Goal: Information Seeking & Learning: Learn about a topic

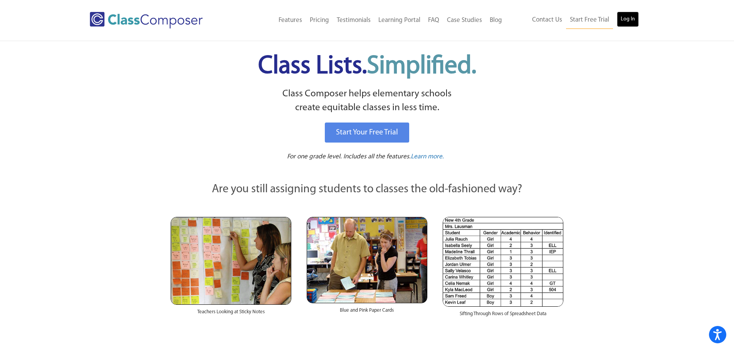
click at [630, 19] on link "Log In" at bounding box center [628, 19] width 22 height 15
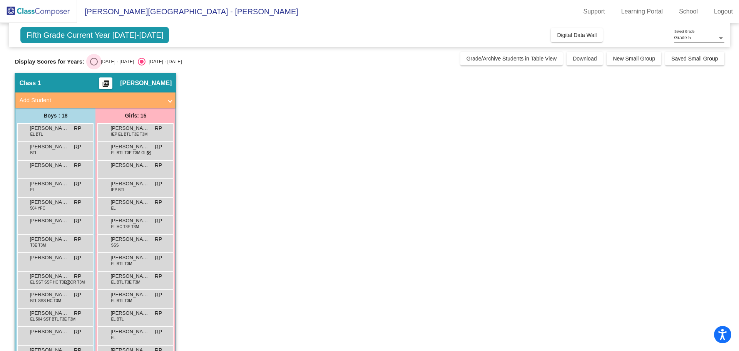
click at [90, 61] on div "Select an option" at bounding box center [94, 62] width 8 height 8
click at [94, 65] on input "2024 - 2025" at bounding box center [94, 65] width 0 height 0
radio input "true"
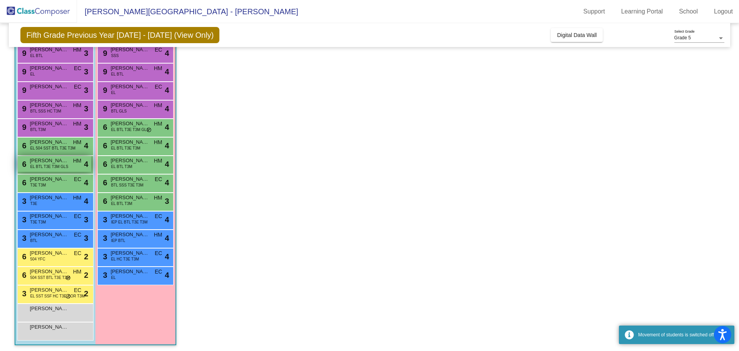
scroll to position [117, 0]
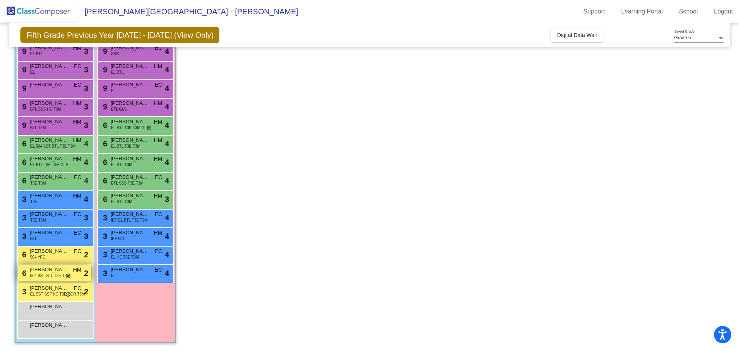
click at [54, 271] on span "Ricardo Ochoa JR" at bounding box center [49, 270] width 39 height 8
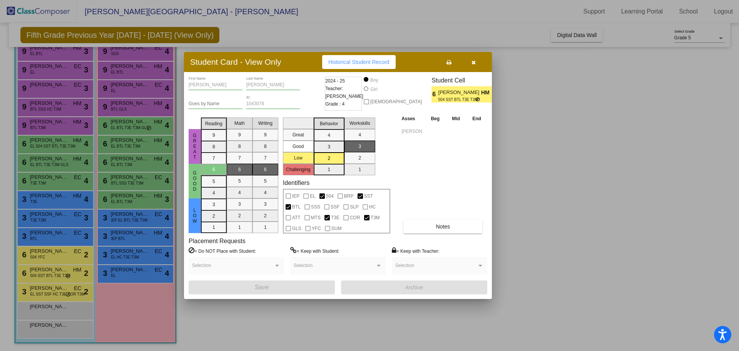
click at [472, 65] on button "button" at bounding box center [473, 62] width 25 height 14
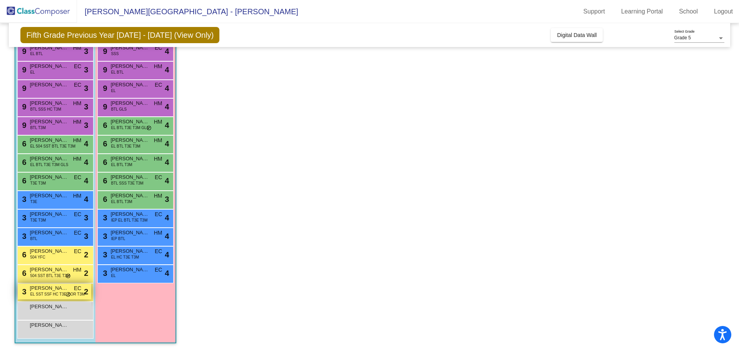
click at [44, 288] on span "Juan Garcia Gonzalez" at bounding box center [49, 288] width 39 height 8
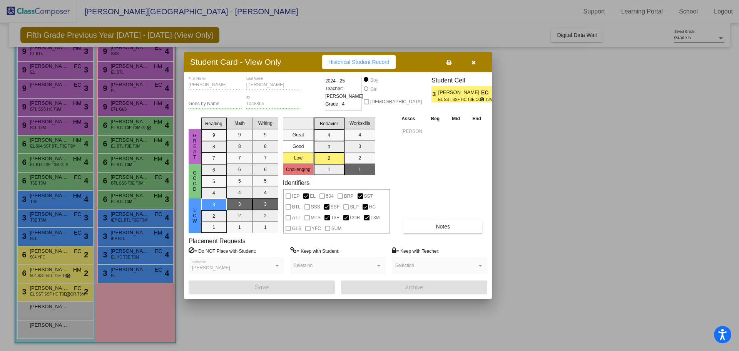
click at [480, 61] on button "button" at bounding box center [473, 62] width 25 height 14
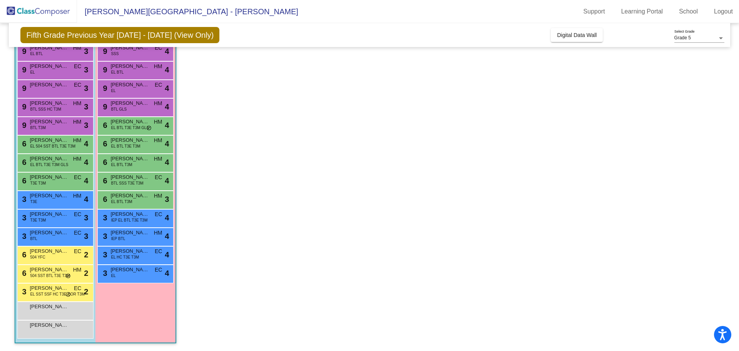
scroll to position [0, 0]
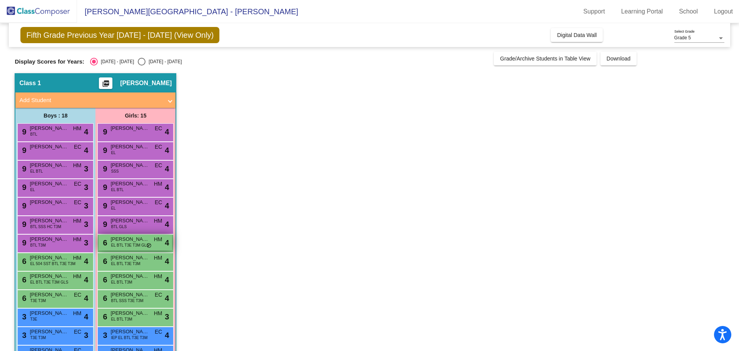
click at [136, 247] on span "EL BTL T3E T3M GLS" at bounding box center [130, 245] width 38 height 6
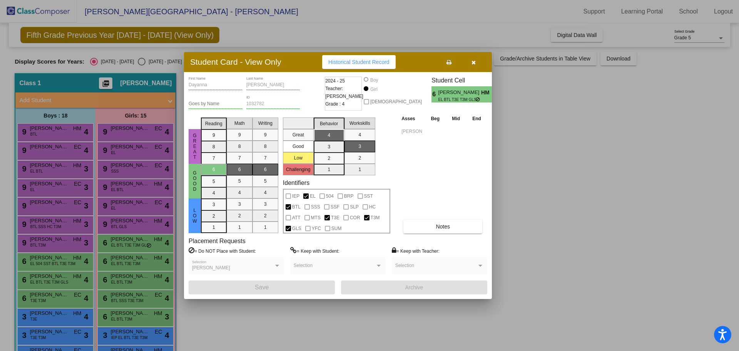
click at [447, 235] on div "Dayanna First Name Calderon Diaz Last Name Goes by Name 1032782 ID 2024 - 25 Te…" at bounding box center [338, 186] width 299 height 218
click at [473, 67] on button "button" at bounding box center [473, 62] width 25 height 14
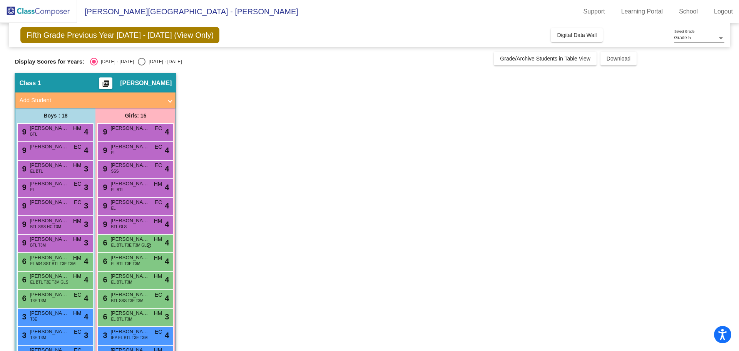
click at [422, 136] on app-classroom "Class 1 picture_as_pdf Reid Price Add Student First Name Last Name Student Id (…" at bounding box center [370, 270] width 710 height 395
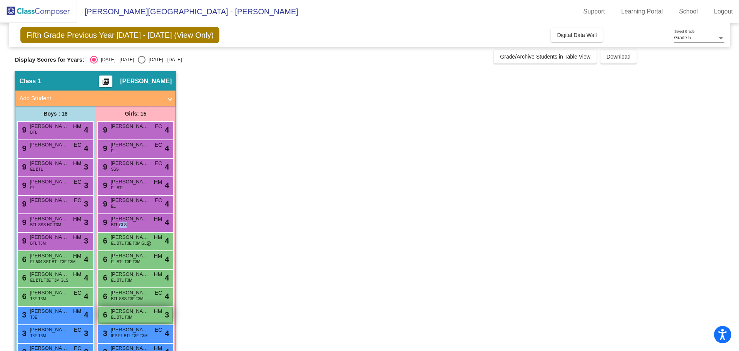
scroll to position [117, 0]
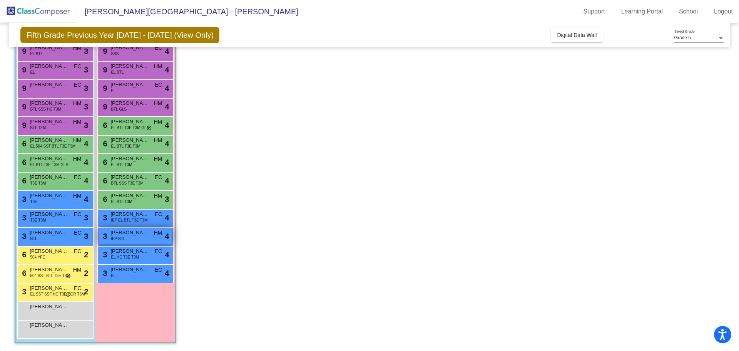
click at [130, 235] on span "Kenya Cuevas" at bounding box center [130, 233] width 39 height 8
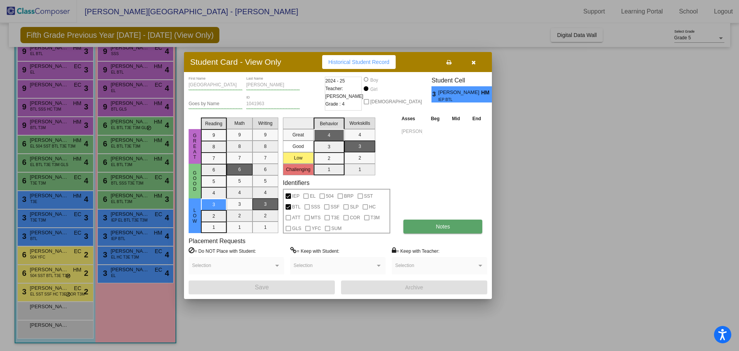
click at [433, 230] on button "Notes" at bounding box center [443, 227] width 79 height 14
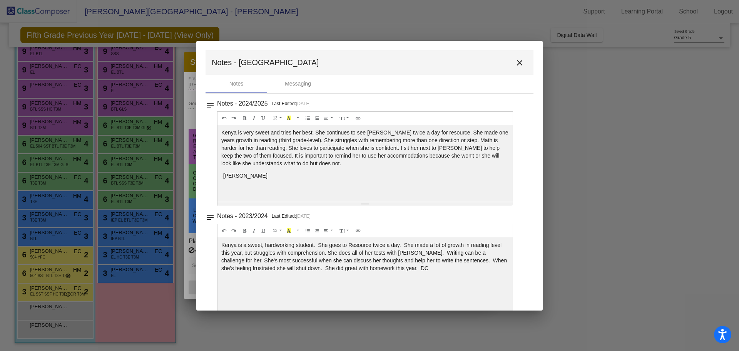
click at [516, 59] on mat-icon "close" at bounding box center [519, 62] width 9 height 9
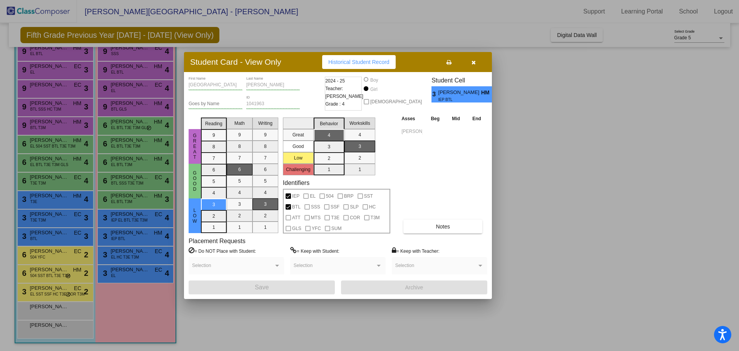
click at [476, 62] on icon "button" at bounding box center [474, 62] width 4 height 5
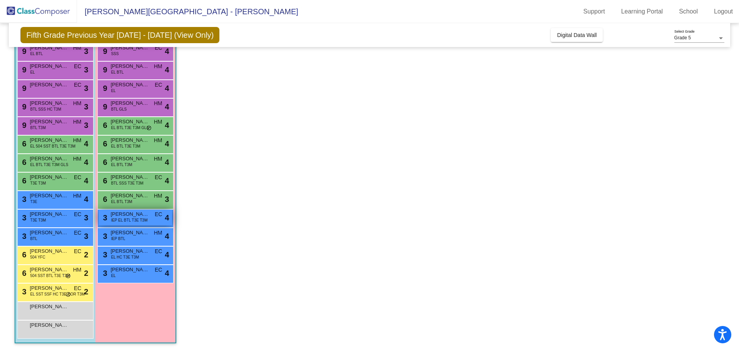
click at [131, 211] on span "Ana Zaragoza Farias" at bounding box center [130, 214] width 39 height 8
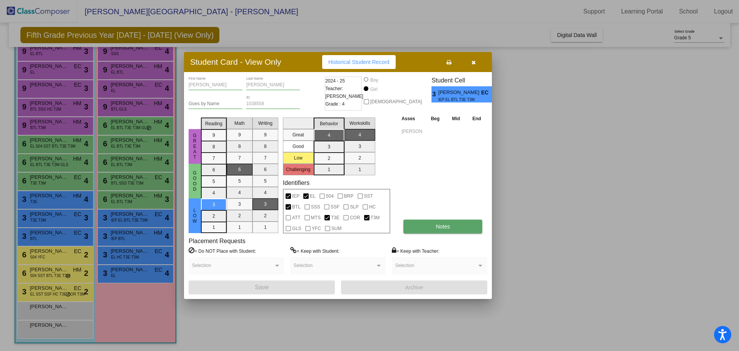
click at [444, 233] on button "Notes" at bounding box center [443, 227] width 79 height 14
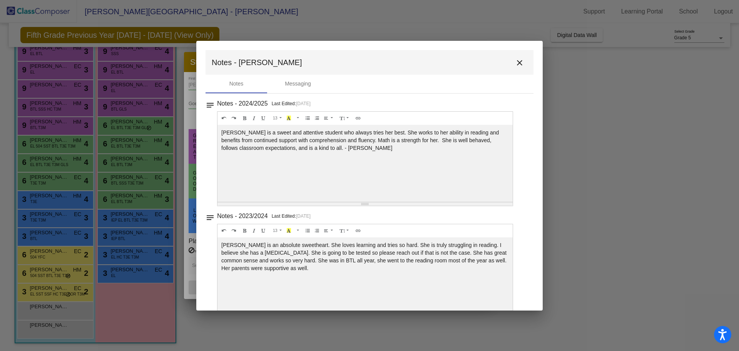
click at [517, 60] on mat-icon "close" at bounding box center [519, 62] width 9 height 9
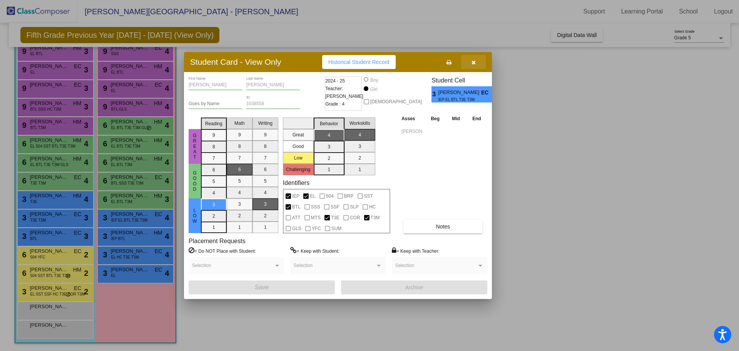
click at [470, 65] on button "button" at bounding box center [473, 62] width 25 height 14
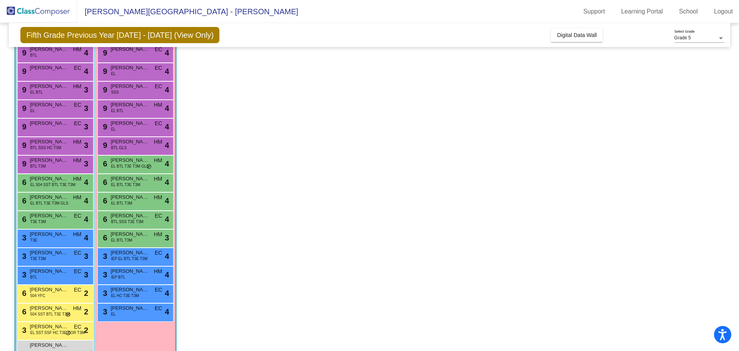
scroll to position [40, 0]
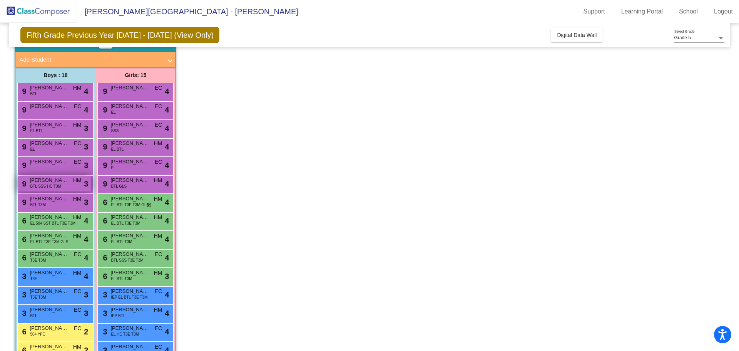
click at [61, 189] on span "BTL SSS HC T3M" at bounding box center [45, 186] width 31 height 6
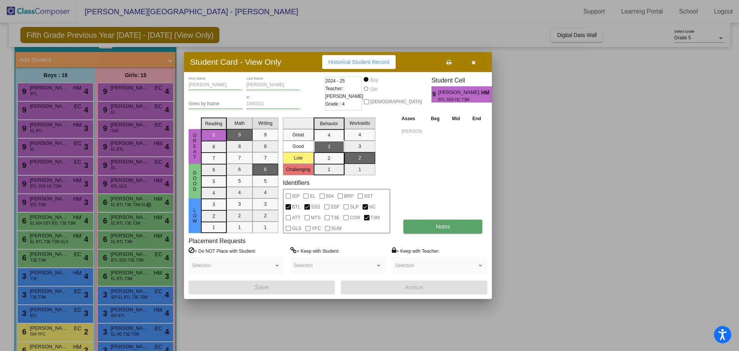
click at [454, 230] on button "Notes" at bounding box center [443, 227] width 79 height 14
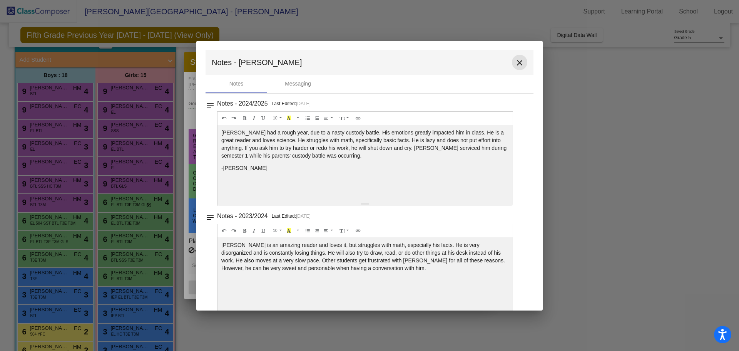
click at [517, 63] on mat-icon "close" at bounding box center [519, 62] width 9 height 9
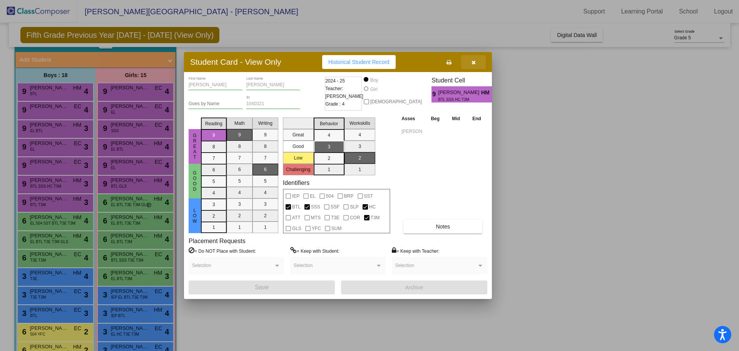
click at [469, 64] on button "button" at bounding box center [473, 62] width 25 height 14
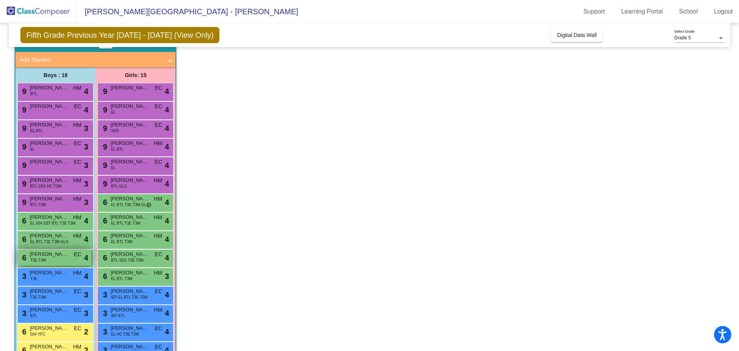
scroll to position [117, 0]
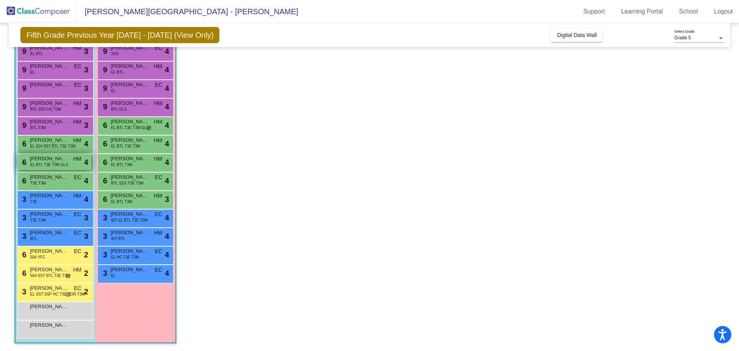
click at [48, 161] on span "Pedro Piceno-Rodriguez" at bounding box center [49, 159] width 39 height 8
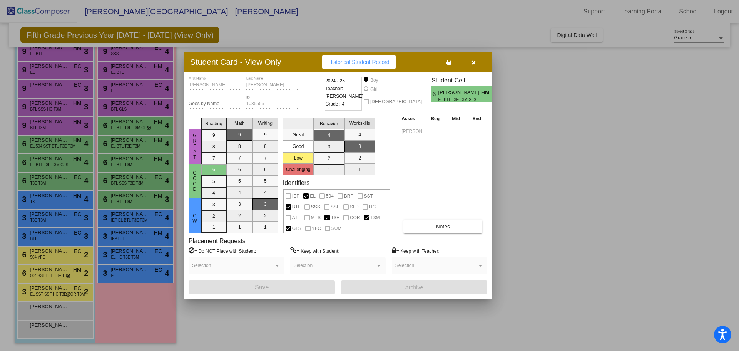
click at [470, 62] on button "button" at bounding box center [473, 62] width 25 height 14
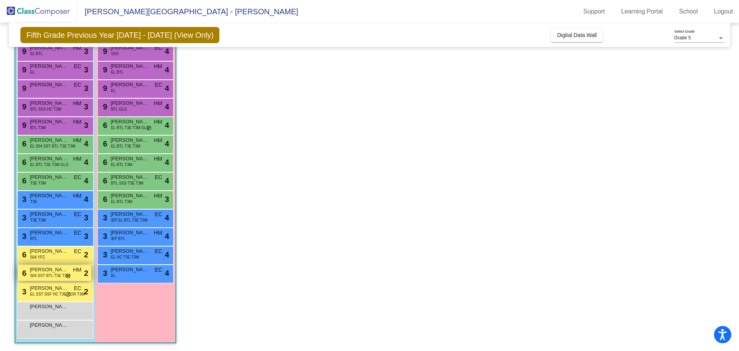
click at [36, 274] on span "504 SST BTL T3E T3M" at bounding box center [50, 276] width 40 height 6
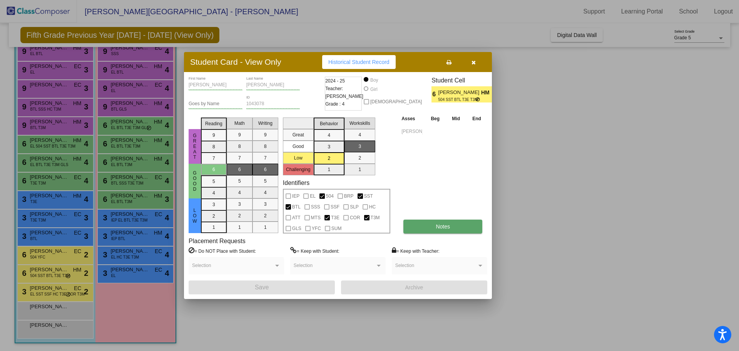
click at [439, 231] on button "Notes" at bounding box center [443, 227] width 79 height 14
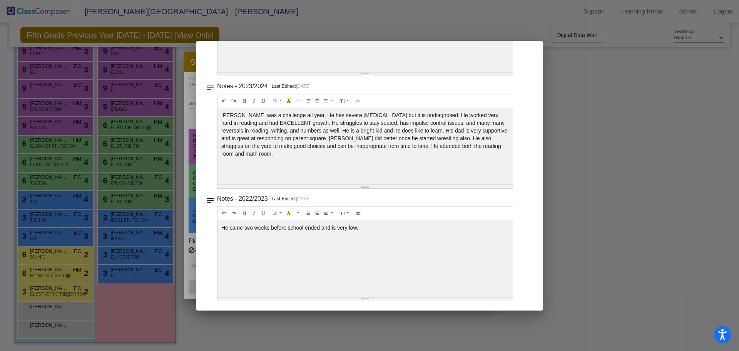
scroll to position [0, 0]
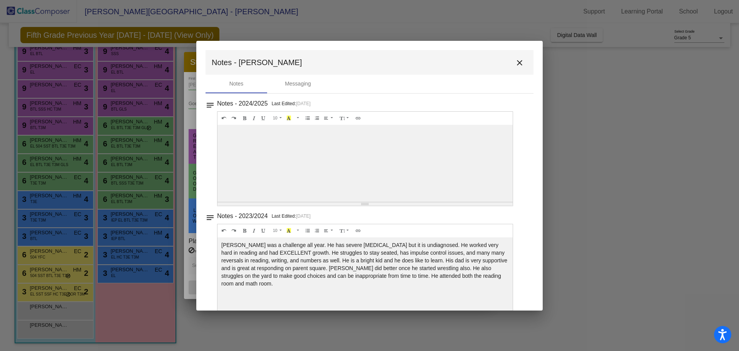
click at [520, 61] on mat-icon "close" at bounding box center [519, 62] width 9 height 9
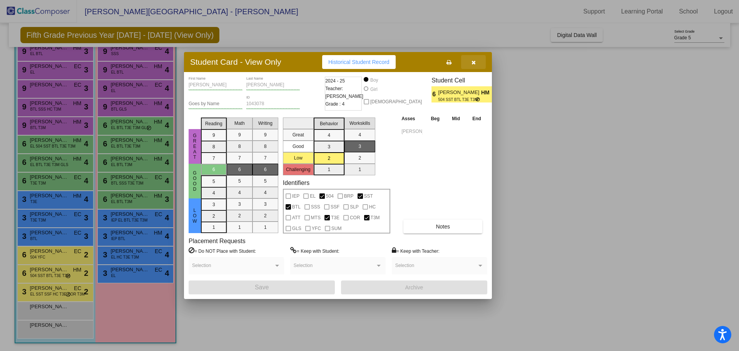
click at [477, 65] on button "button" at bounding box center [473, 62] width 25 height 14
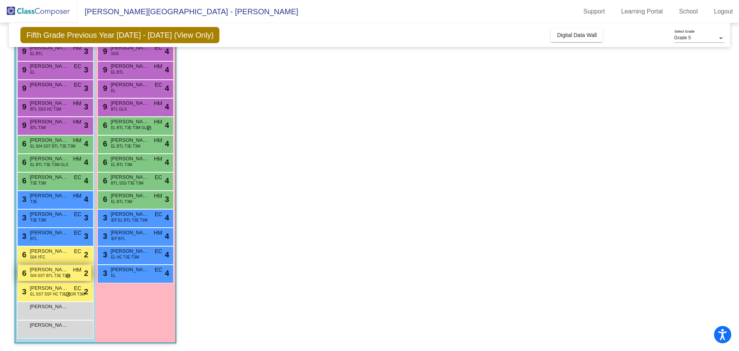
click at [55, 276] on span "504 SST BTL T3E T3M" at bounding box center [50, 276] width 40 height 6
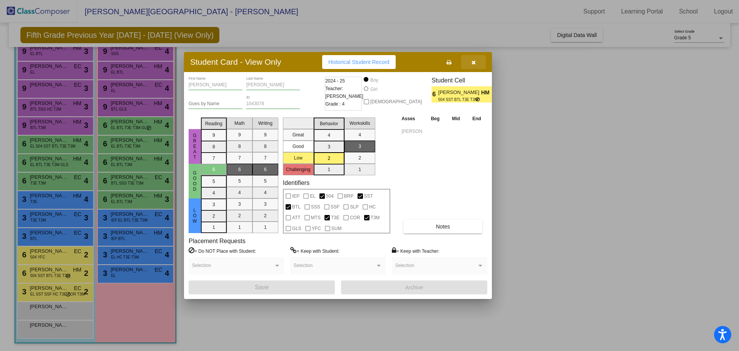
click at [473, 59] on span "button" at bounding box center [474, 62] width 4 height 6
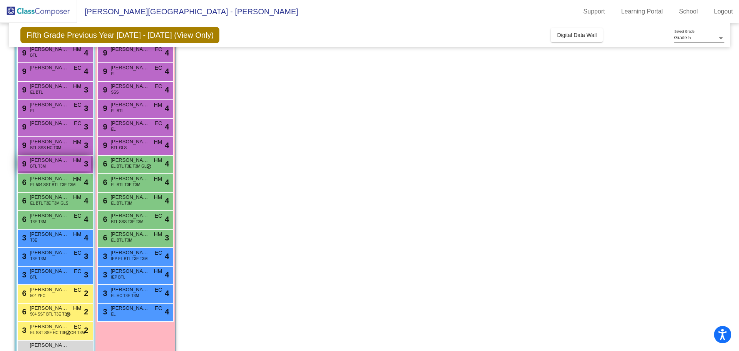
scroll to position [40, 0]
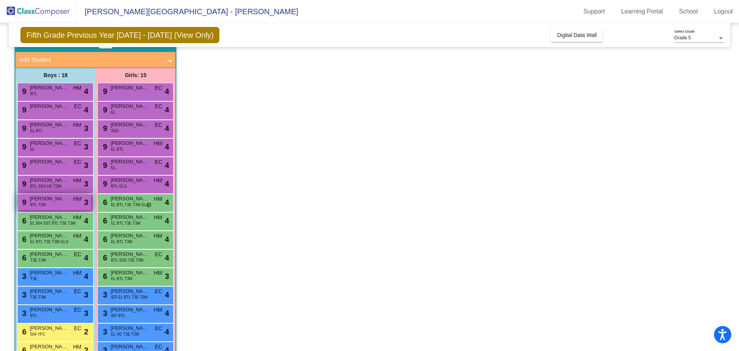
click at [60, 206] on div "9 Sebastian Valencia BTL T3M HM lock do_not_disturb_alt 3" at bounding box center [55, 202] width 74 height 16
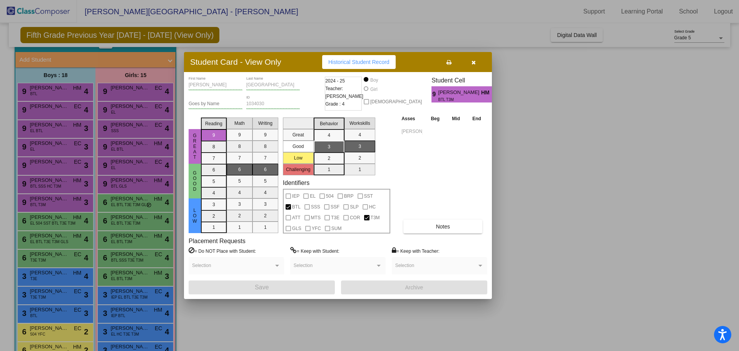
click at [467, 62] on button "button" at bounding box center [473, 62] width 25 height 14
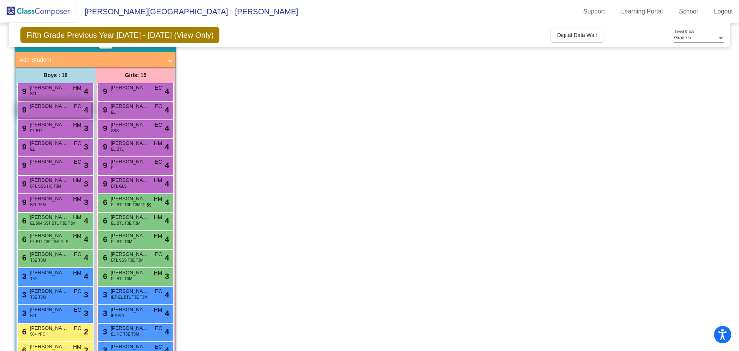
click at [52, 107] on span "Martin Luis Abarca" at bounding box center [49, 106] width 39 height 8
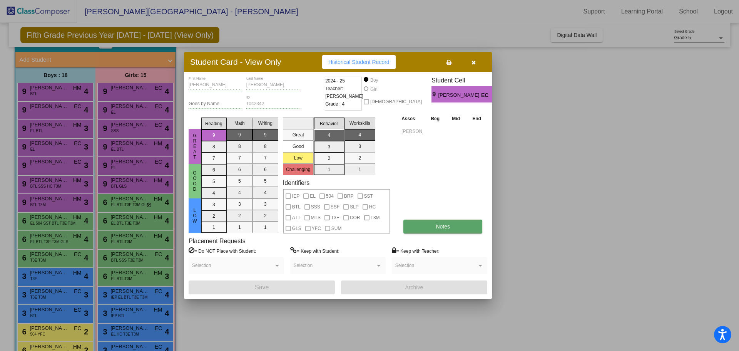
click at [432, 225] on button "Notes" at bounding box center [443, 227] width 79 height 14
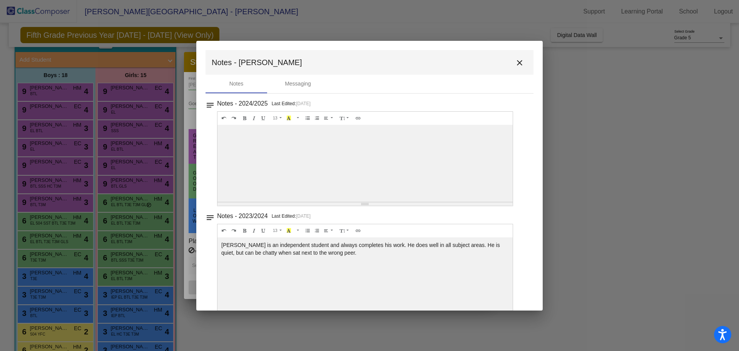
click at [516, 54] on mat-toolbar "Notes - Martin close" at bounding box center [370, 62] width 328 height 25
click at [513, 75] on div "Notes Messaging" at bounding box center [370, 84] width 328 height 18
click at [518, 68] on button "close" at bounding box center [519, 62] width 15 height 15
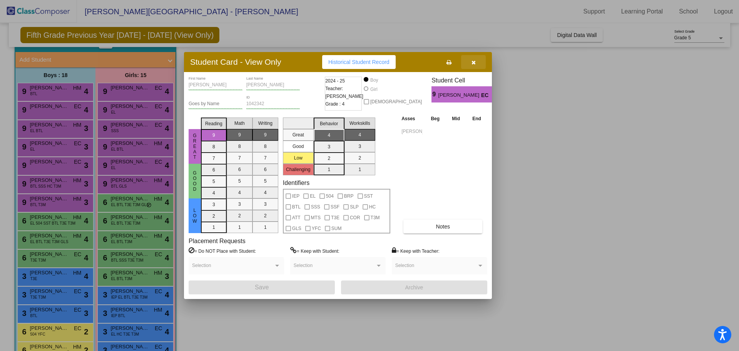
click at [473, 64] on icon "button" at bounding box center [474, 62] width 4 height 5
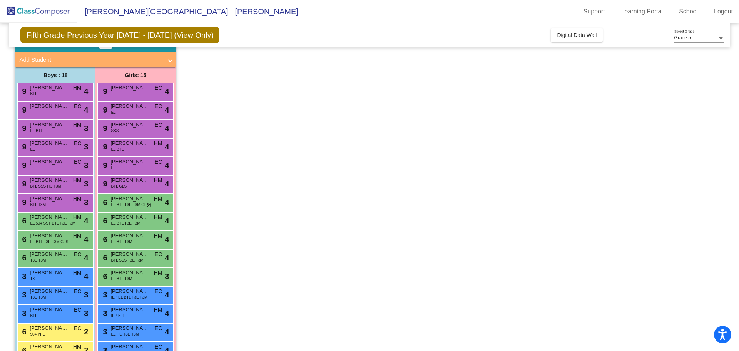
click at [56, 100] on div "9 Adrian Oliveros BTL HM lock do_not_disturb_alt 4" at bounding box center [55, 92] width 76 height 18
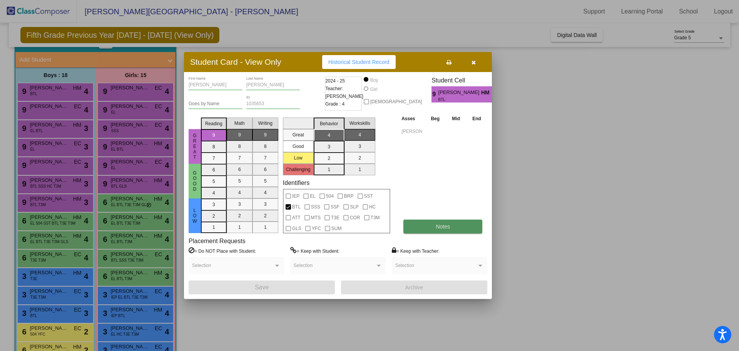
click at [436, 231] on button "Notes" at bounding box center [443, 227] width 79 height 14
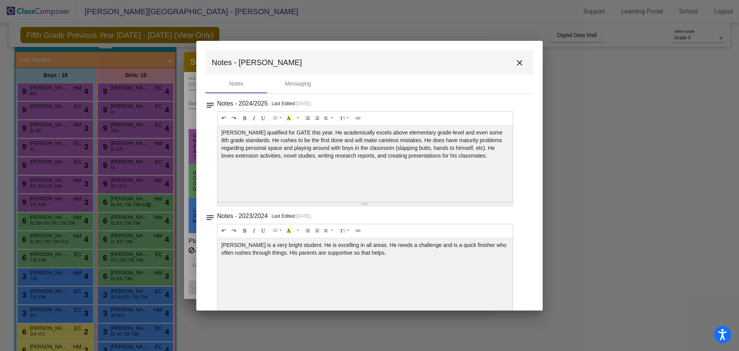
click at [520, 63] on mat-icon "close" at bounding box center [519, 62] width 9 height 9
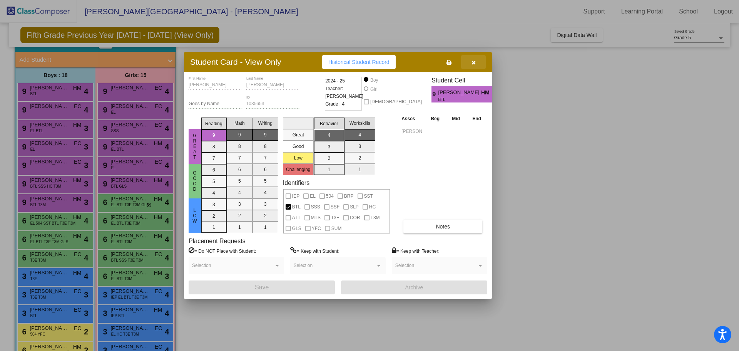
click at [479, 63] on button "button" at bounding box center [473, 62] width 25 height 14
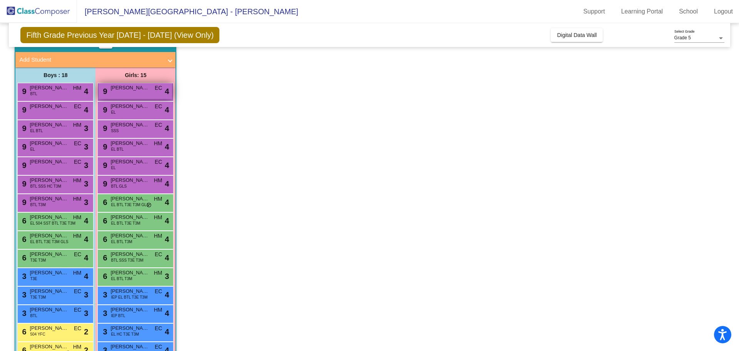
click at [133, 92] on div "9 Graycie Marquez EC lock do_not_disturb_alt 4" at bounding box center [136, 91] width 74 height 16
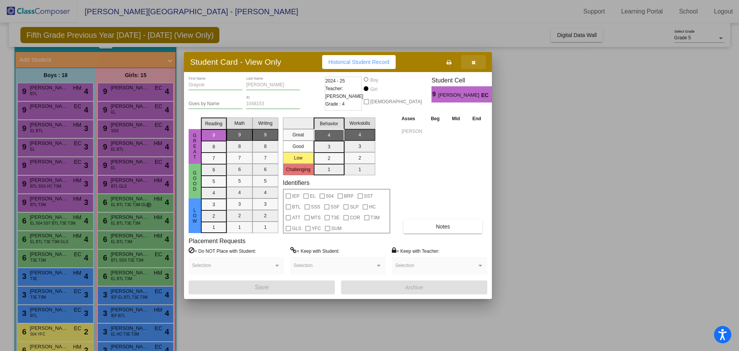
click at [473, 64] on icon "button" at bounding box center [474, 62] width 4 height 5
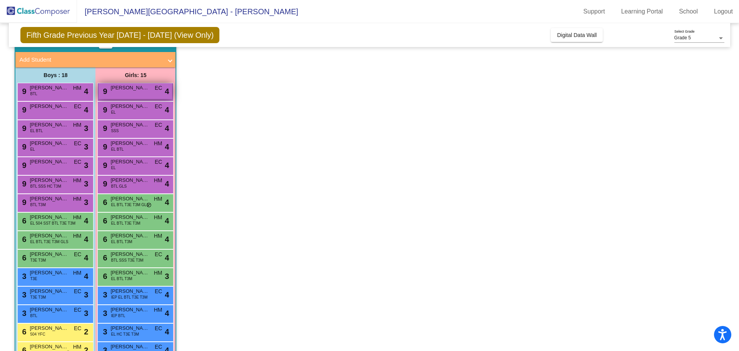
click at [123, 88] on span "Graycie Marquez" at bounding box center [130, 88] width 39 height 8
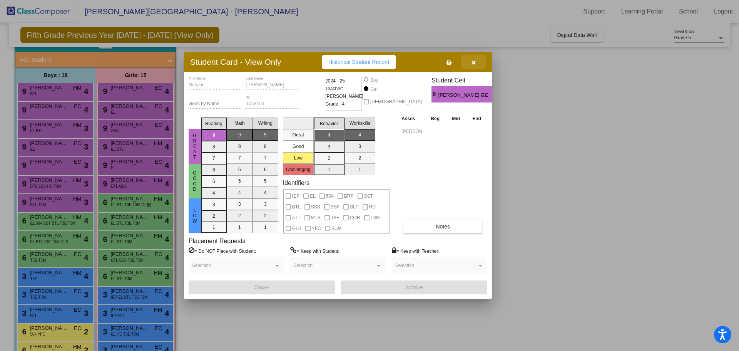
click at [477, 63] on button "button" at bounding box center [473, 62] width 25 height 14
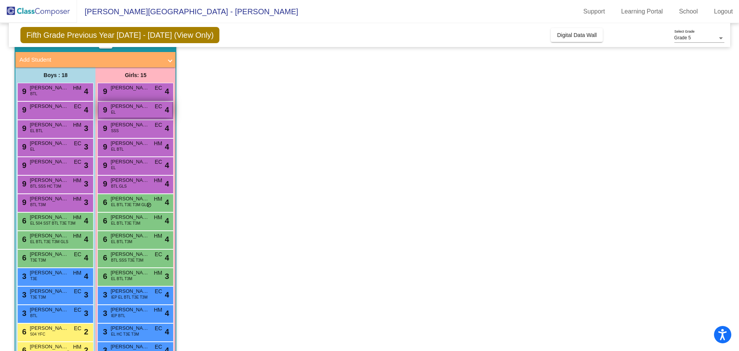
click at [120, 107] on span "Leisandra Chavez-Ceja" at bounding box center [130, 106] width 39 height 8
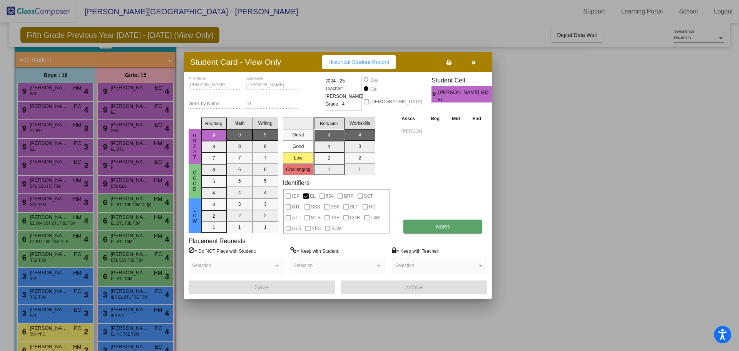
click at [455, 231] on button "Notes" at bounding box center [443, 227] width 79 height 14
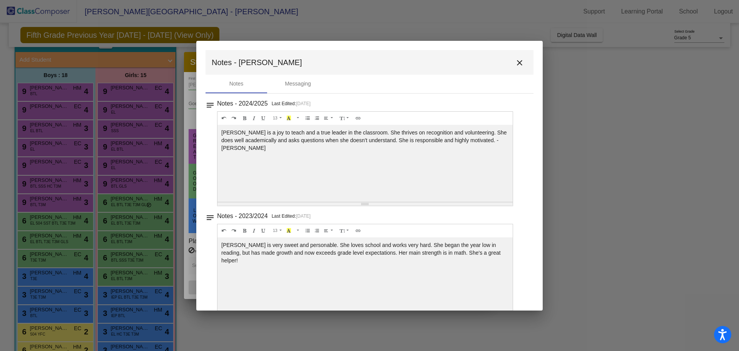
click at [519, 57] on button "close" at bounding box center [519, 62] width 15 height 15
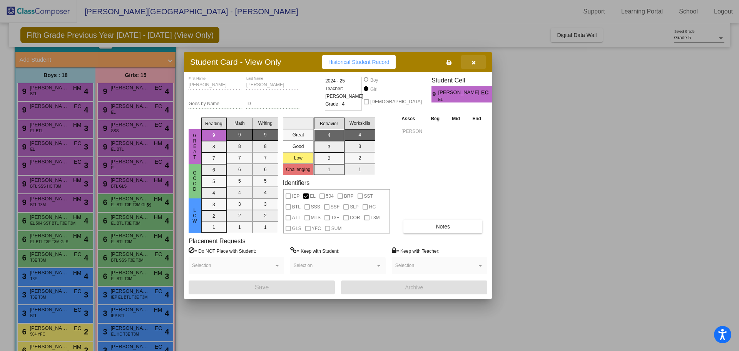
click at [471, 62] on button "button" at bounding box center [473, 62] width 25 height 14
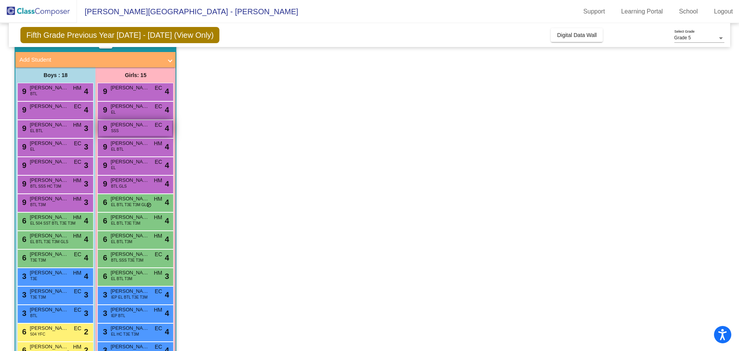
click at [140, 125] on span "Melanie Miranda" at bounding box center [130, 125] width 39 height 8
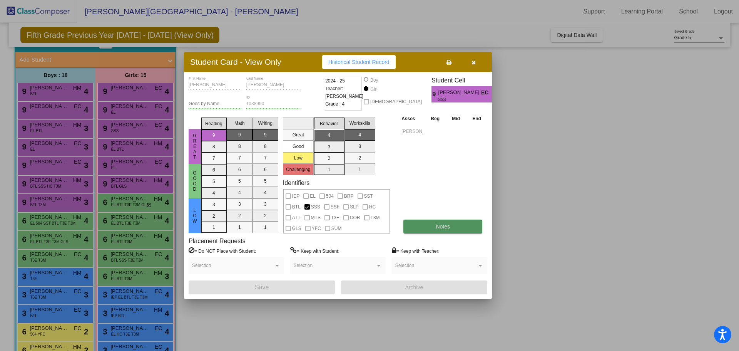
click at [422, 221] on button "Notes" at bounding box center [443, 227] width 79 height 14
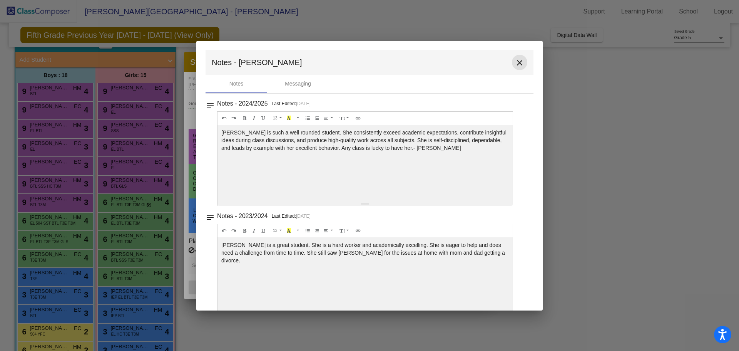
click at [522, 64] on button "close" at bounding box center [519, 62] width 15 height 15
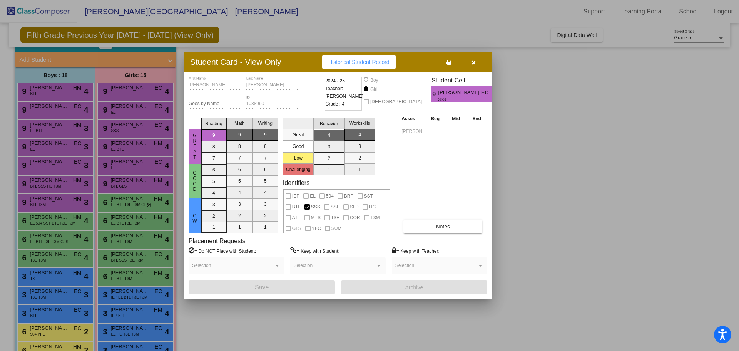
click at [474, 60] on icon "button" at bounding box center [474, 62] width 4 height 5
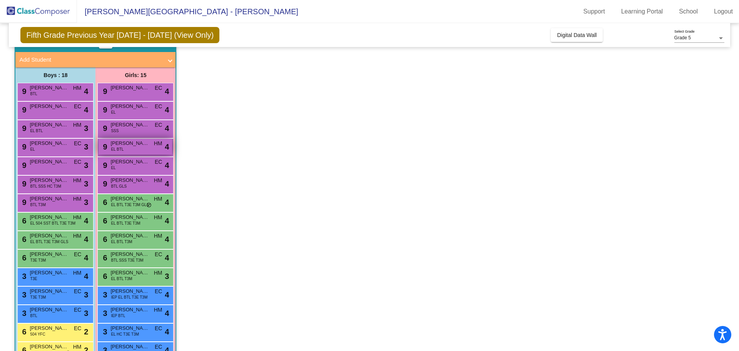
click at [144, 147] on div "9 Roselynn Villegas-Paz EL BTL HM lock do_not_disturb_alt 4" at bounding box center [136, 147] width 74 height 16
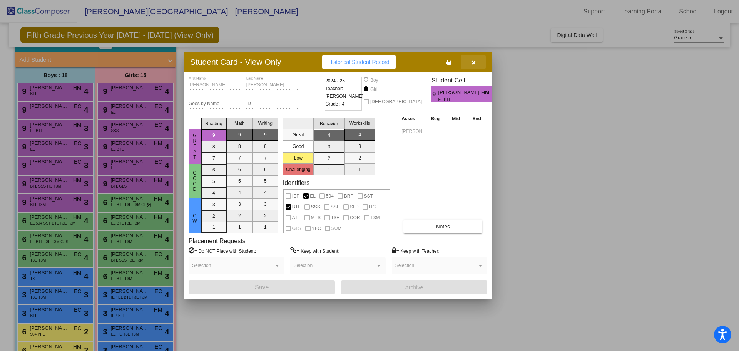
click at [473, 57] on button "button" at bounding box center [473, 62] width 25 height 14
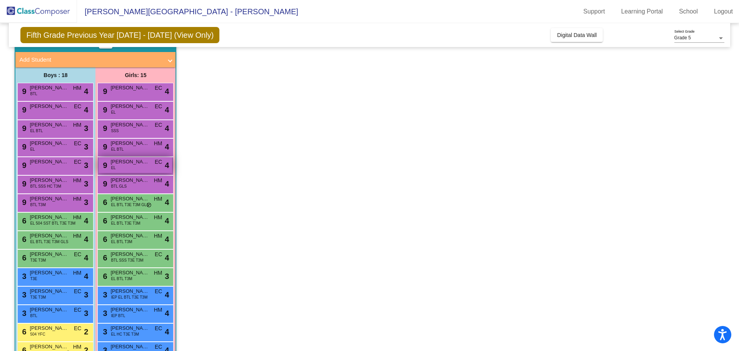
click at [147, 166] on div "9 Samantha Arevalos EL EC lock do_not_disturb_alt 4" at bounding box center [136, 165] width 74 height 16
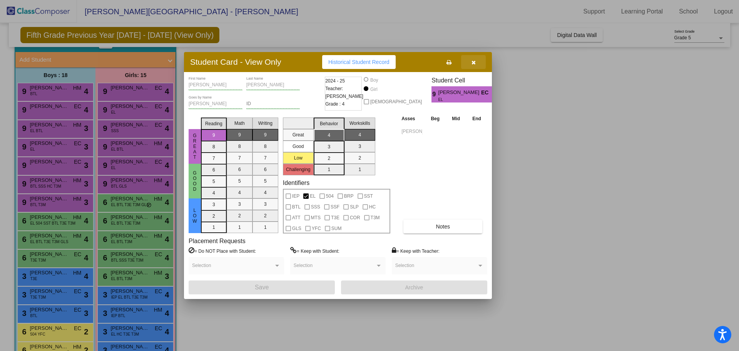
click at [478, 62] on button "button" at bounding box center [473, 62] width 25 height 14
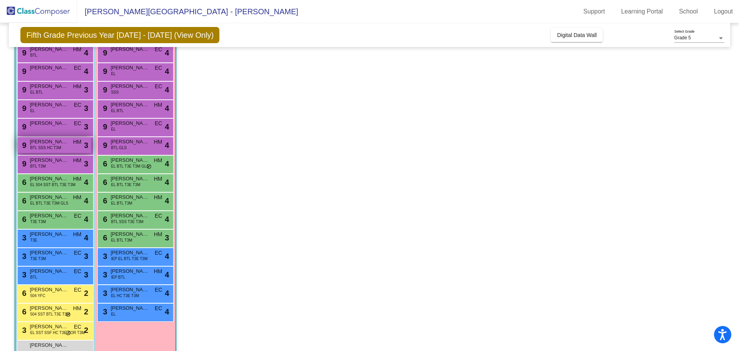
scroll to position [117, 0]
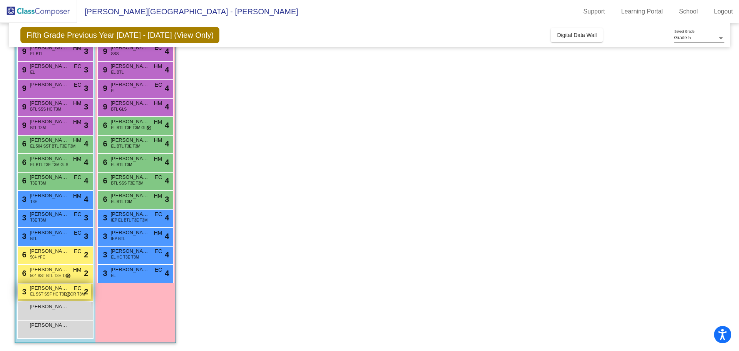
click at [43, 296] on span "EL SST SSF HC T3E COR T3M" at bounding box center [57, 294] width 55 height 6
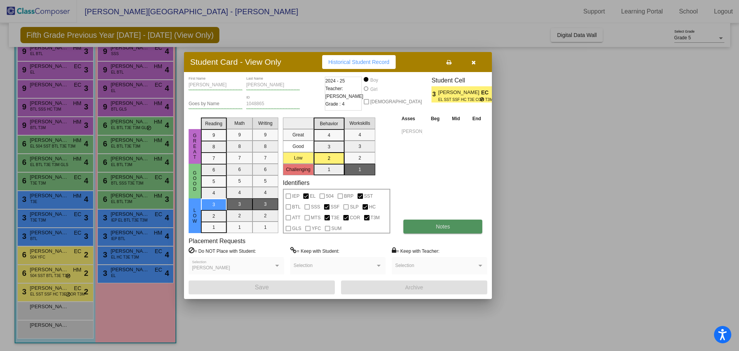
click at [414, 225] on button "Notes" at bounding box center [443, 227] width 79 height 14
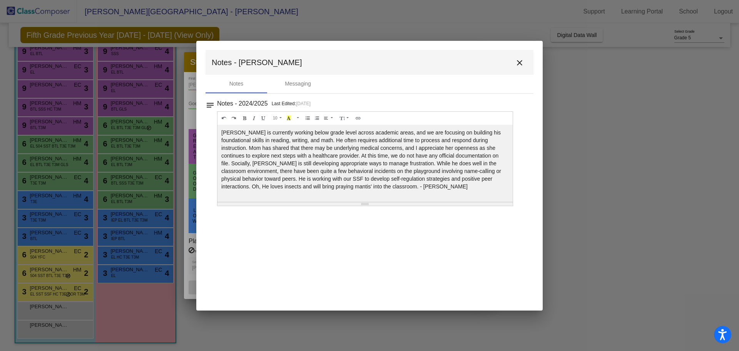
click at [513, 63] on button "close" at bounding box center [519, 62] width 15 height 15
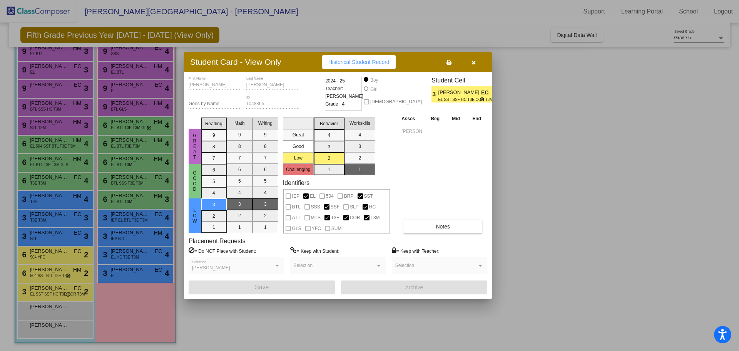
click at [483, 65] on button "button" at bounding box center [473, 62] width 25 height 14
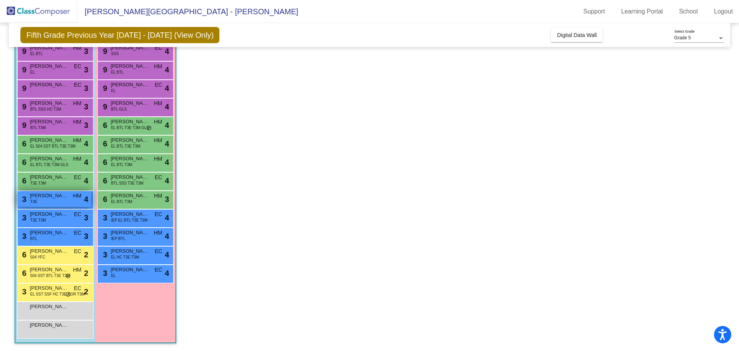
click at [54, 199] on span "Selman Kassim" at bounding box center [49, 196] width 39 height 8
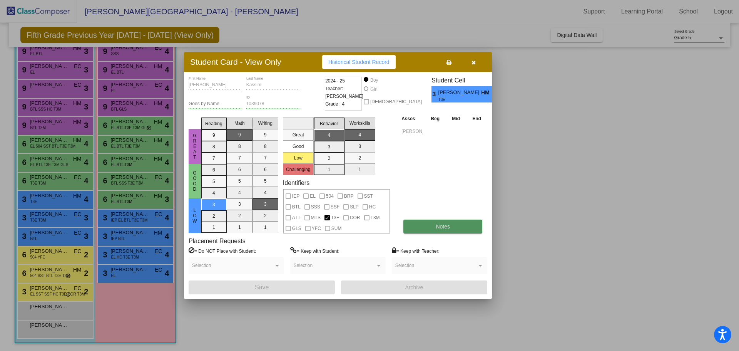
click at [432, 226] on button "Notes" at bounding box center [443, 227] width 79 height 14
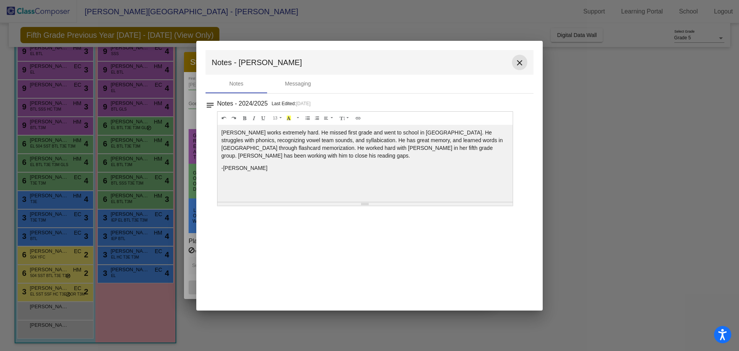
click at [523, 62] on mat-icon "close" at bounding box center [519, 62] width 9 height 9
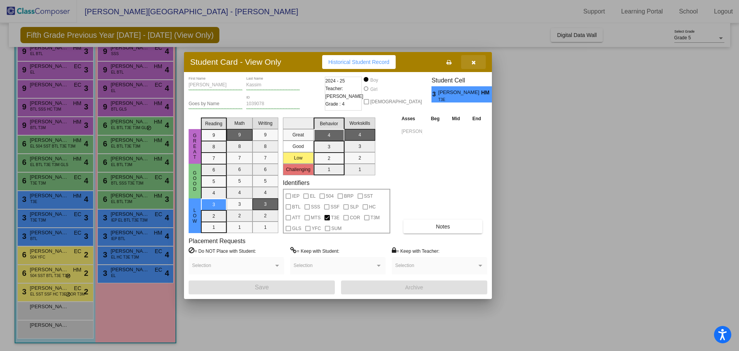
click at [472, 65] on button "button" at bounding box center [473, 62] width 25 height 14
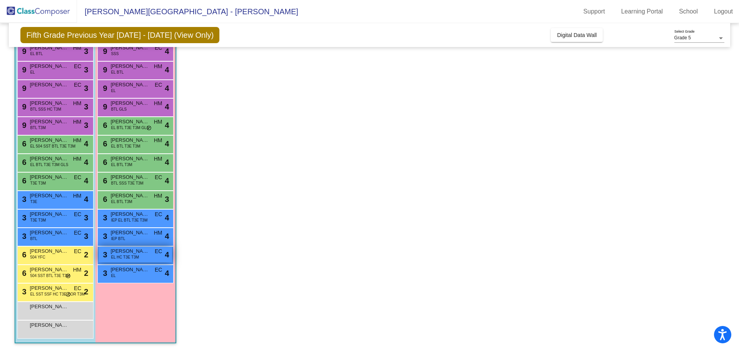
scroll to position [79, 0]
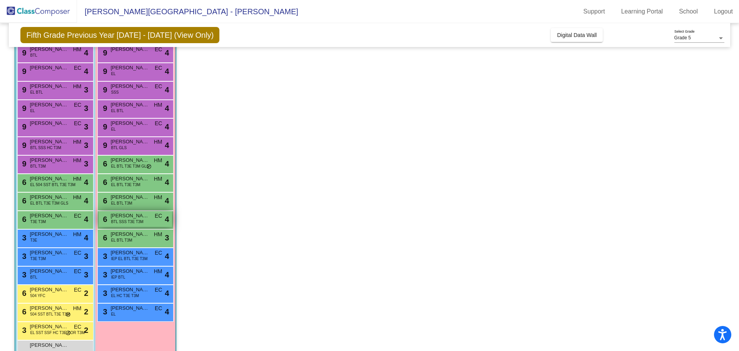
click at [124, 221] on span "BTL SSS T3E T3M" at bounding box center [127, 222] width 32 height 6
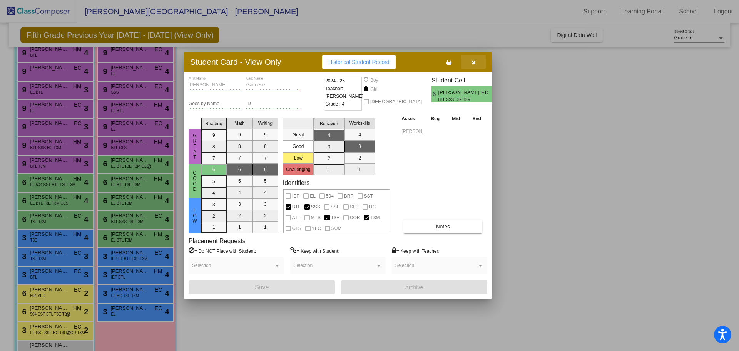
click at [479, 64] on button "button" at bounding box center [473, 62] width 25 height 14
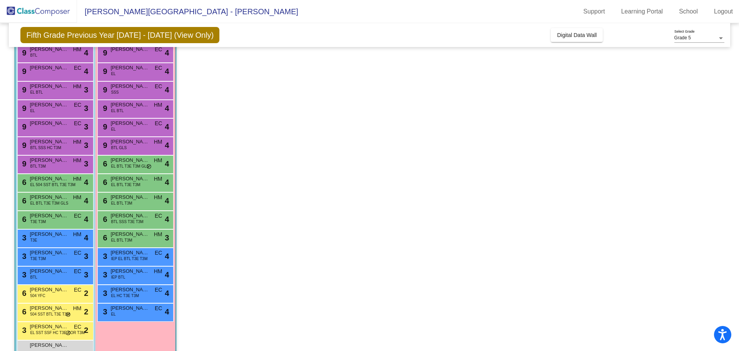
click at [151, 210] on div "6 Prabhleen Pannu EL BTL T3M HM lock do_not_disturb_alt 4" at bounding box center [135, 201] width 76 height 18
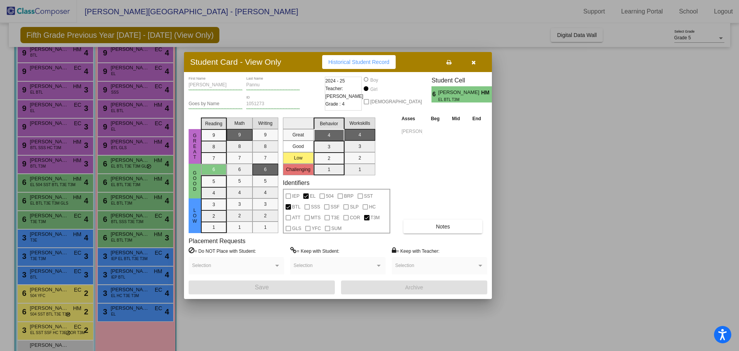
click at [471, 57] on button "button" at bounding box center [473, 62] width 25 height 14
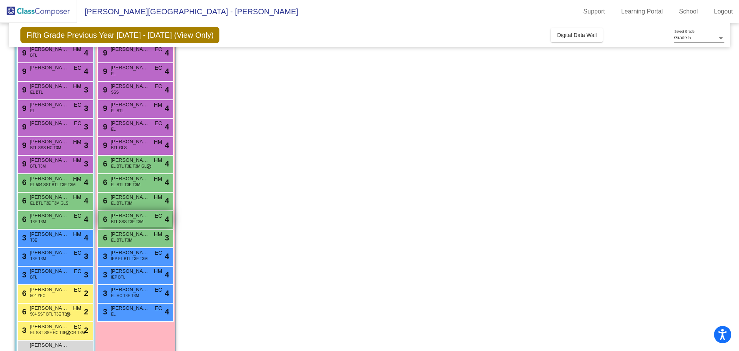
click at [127, 224] on span "BTL SSS T3E T3M" at bounding box center [127, 222] width 32 height 6
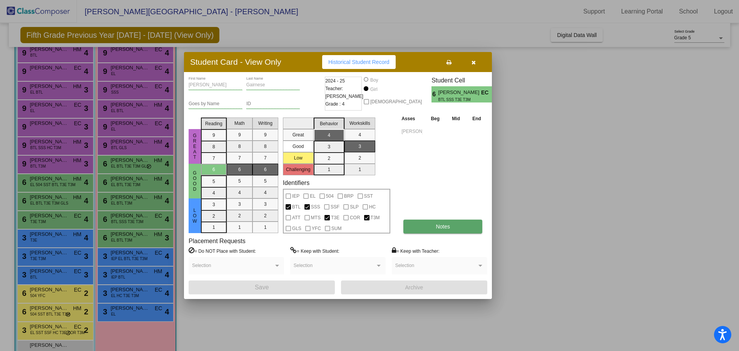
click at [444, 224] on span "Notes" at bounding box center [443, 226] width 14 height 6
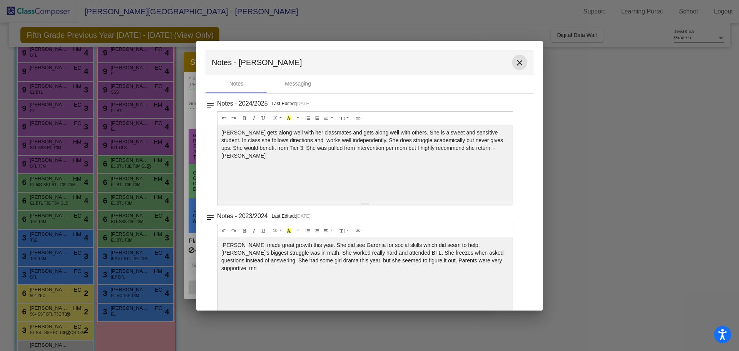
click at [517, 70] on button "close" at bounding box center [519, 62] width 15 height 15
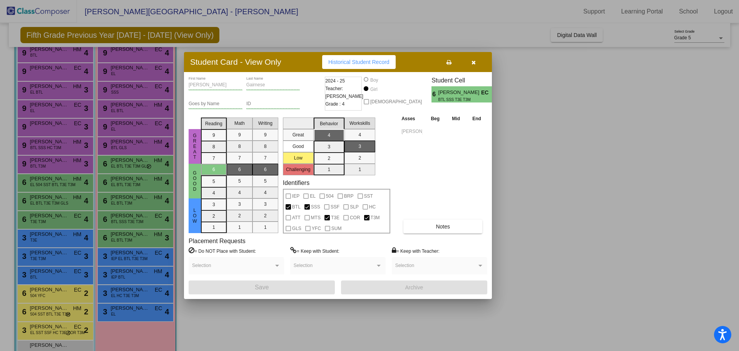
click at [476, 63] on icon "button" at bounding box center [474, 62] width 4 height 5
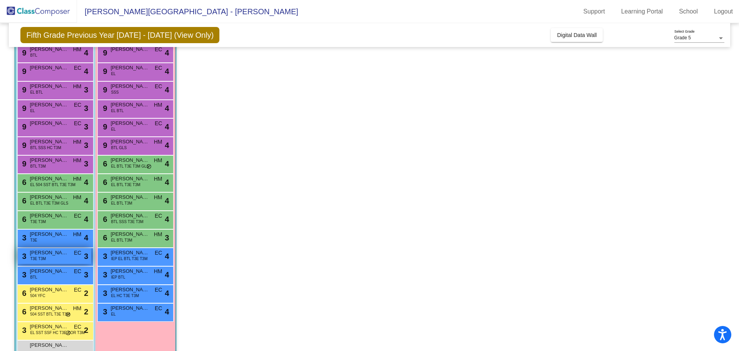
click at [54, 258] on div "3 Joseph Rubalcaba T3E T3M EC lock do_not_disturb_alt 3" at bounding box center [55, 256] width 74 height 16
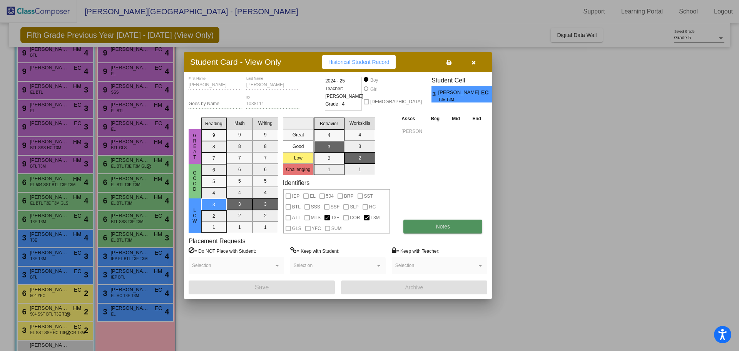
click at [455, 233] on button "Notes" at bounding box center [443, 227] width 79 height 14
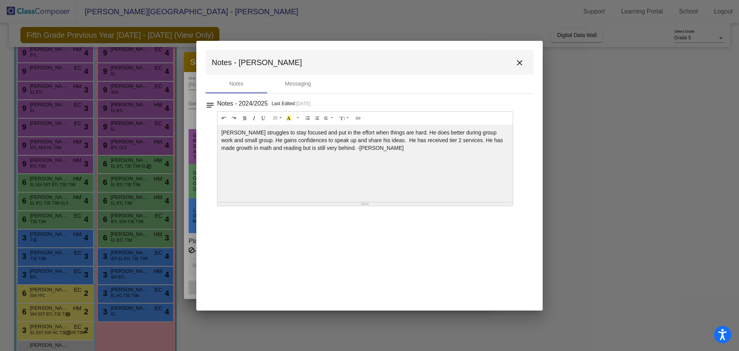
click at [523, 61] on mat-icon "close" at bounding box center [519, 62] width 9 height 9
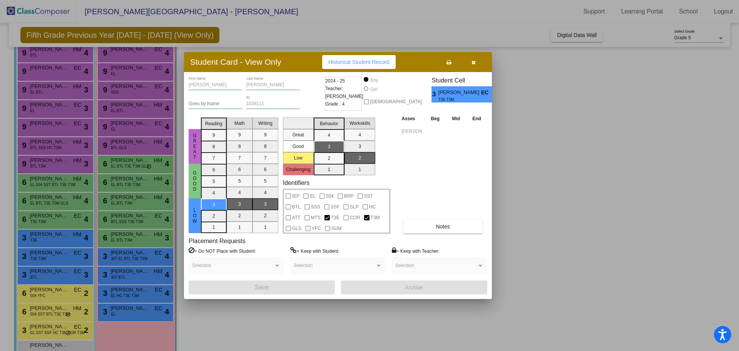
click at [476, 65] on button "button" at bounding box center [473, 62] width 25 height 14
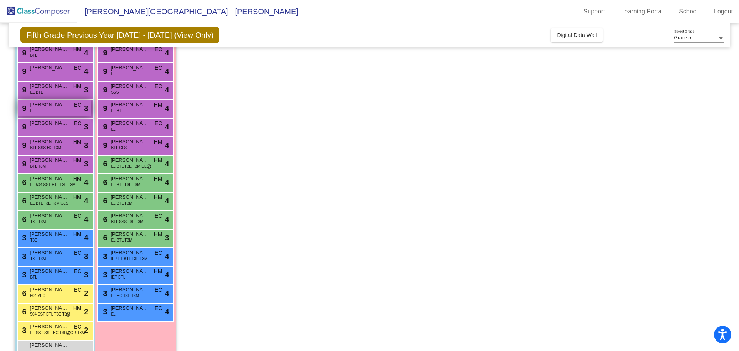
click at [41, 103] on span "Angel Yepez Rios" at bounding box center [49, 105] width 39 height 8
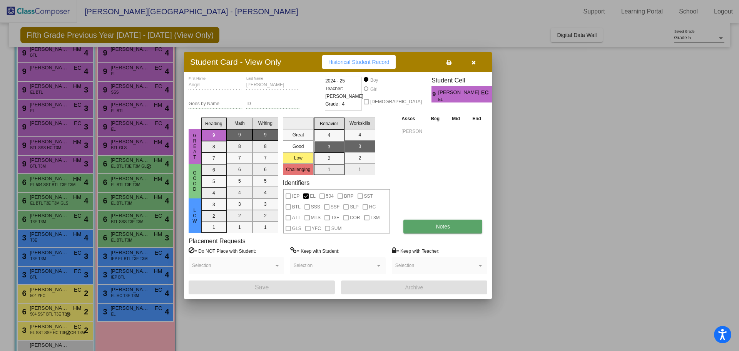
click at [465, 229] on button "Notes" at bounding box center [443, 227] width 79 height 14
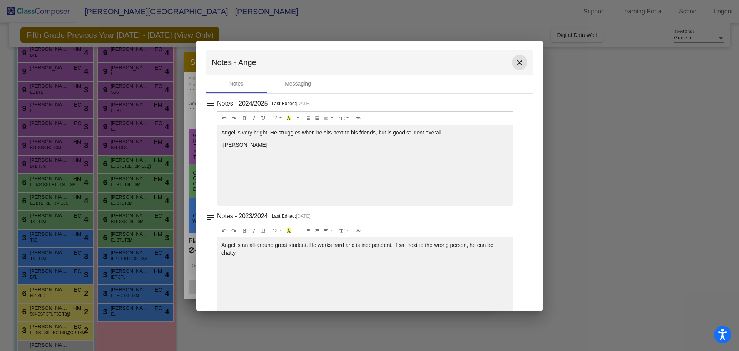
click at [515, 61] on mat-icon "close" at bounding box center [519, 62] width 9 height 9
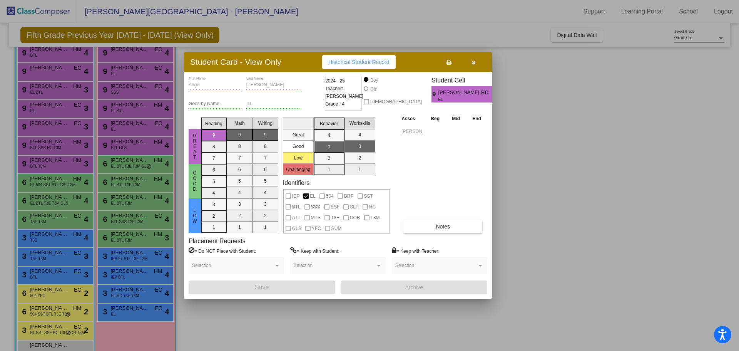
click at [476, 60] on icon "button" at bounding box center [474, 62] width 4 height 5
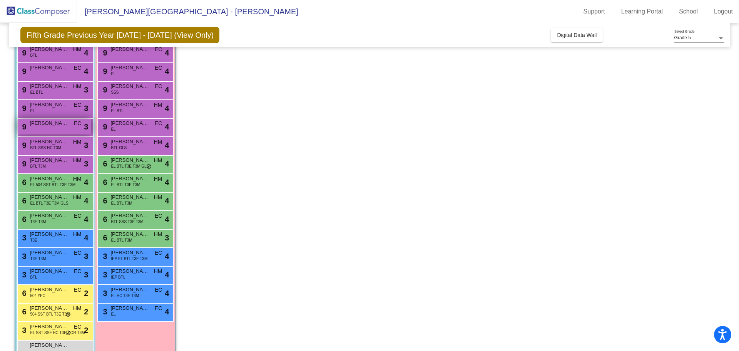
click at [55, 127] on span "James Pittman" at bounding box center [49, 123] width 39 height 8
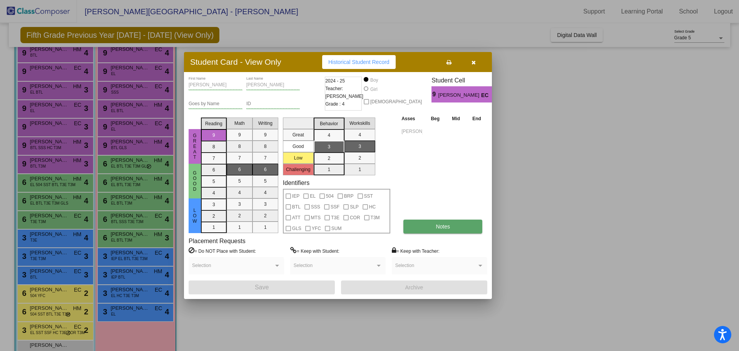
click at [420, 228] on button "Notes" at bounding box center [443, 227] width 79 height 14
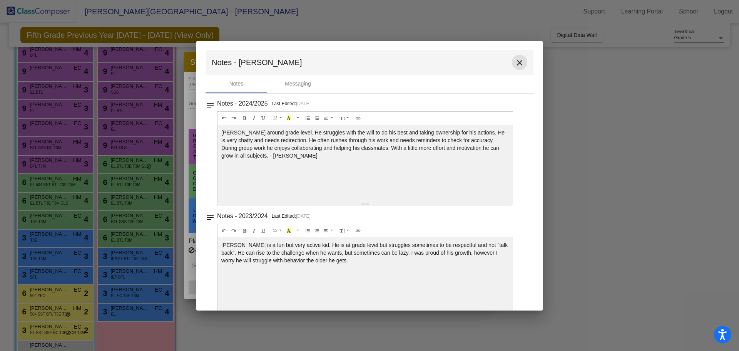
click at [521, 57] on button "close" at bounding box center [519, 62] width 15 height 15
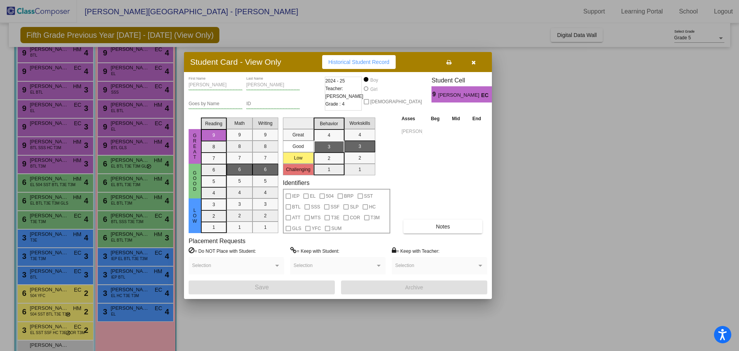
click at [478, 65] on button "button" at bounding box center [473, 62] width 25 height 14
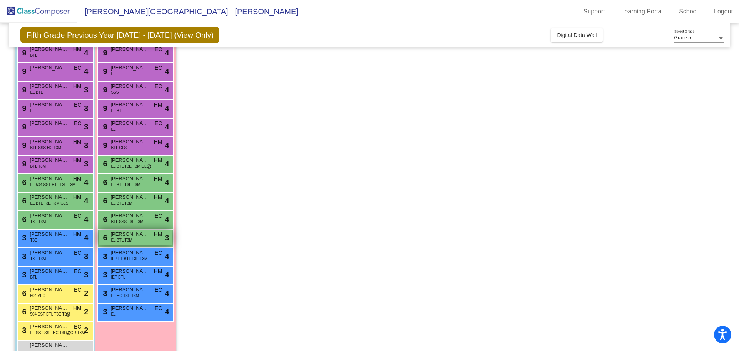
click at [135, 232] on span "Monserrat Toscano Riva" at bounding box center [130, 234] width 39 height 8
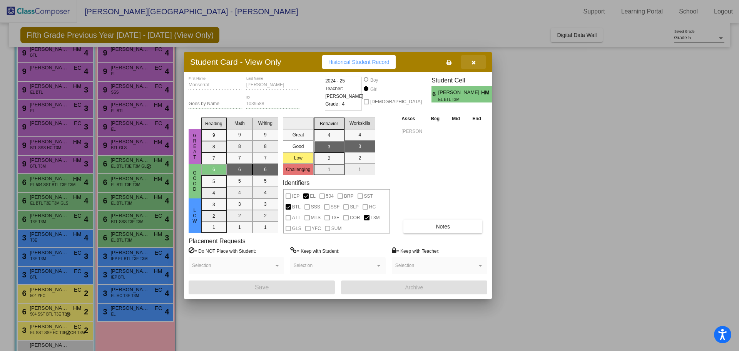
click at [474, 59] on button "button" at bounding box center [473, 62] width 25 height 14
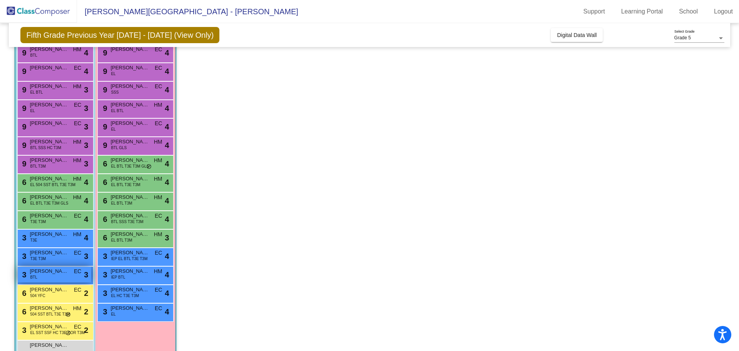
click at [59, 271] on span "Nehemiah Lopez" at bounding box center [49, 271] width 39 height 8
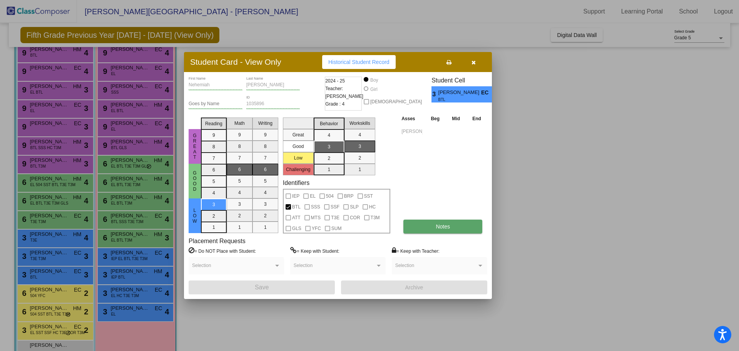
click at [455, 223] on button "Notes" at bounding box center [443, 227] width 79 height 14
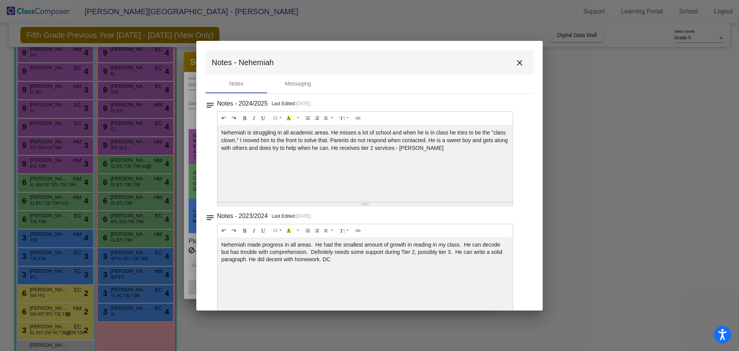
click at [508, 56] on mat-toolbar "Notes - Nehemiah close" at bounding box center [370, 62] width 328 height 25
click at [523, 61] on button "close" at bounding box center [519, 62] width 15 height 15
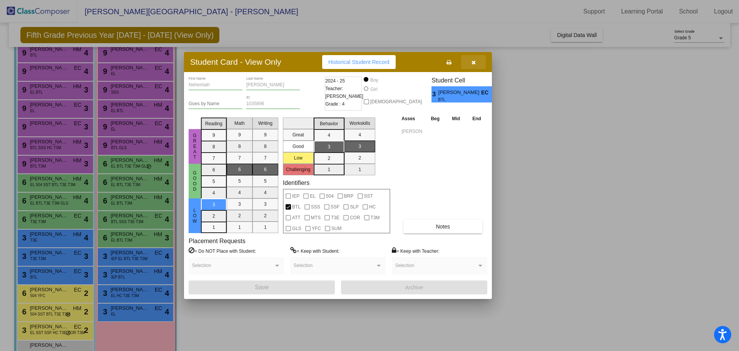
click at [471, 57] on button "button" at bounding box center [473, 62] width 25 height 14
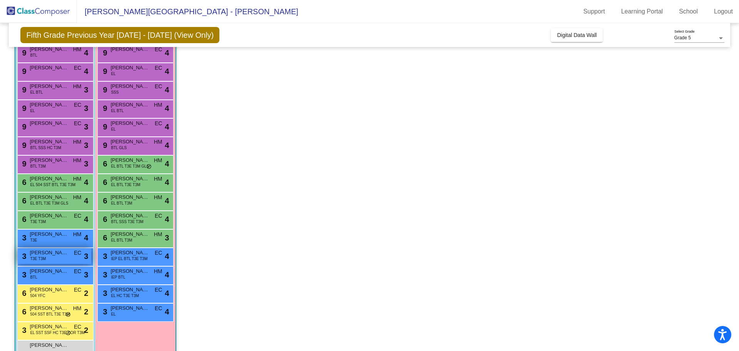
scroll to position [40, 0]
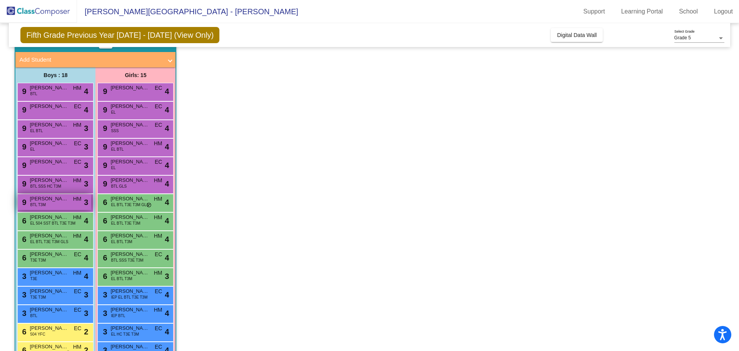
click at [63, 203] on div "9 Sebastian Valencia BTL T3M HM lock do_not_disturb_alt 3" at bounding box center [55, 202] width 74 height 16
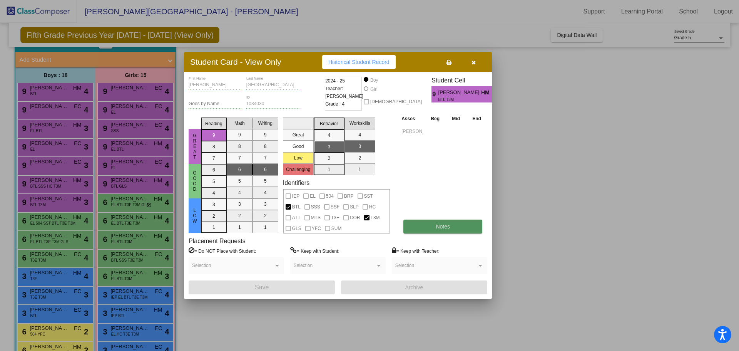
click at [432, 232] on button "Notes" at bounding box center [443, 227] width 79 height 14
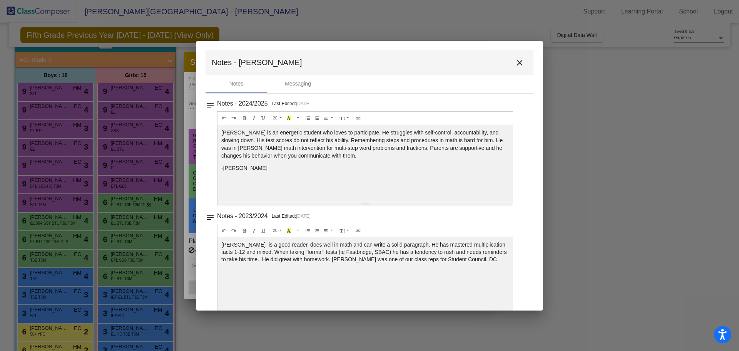
click at [512, 63] on button "close" at bounding box center [519, 62] width 15 height 15
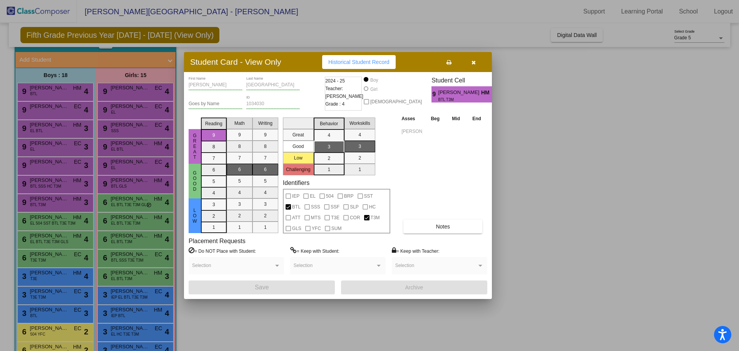
click at [474, 65] on icon "button" at bounding box center [474, 62] width 4 height 5
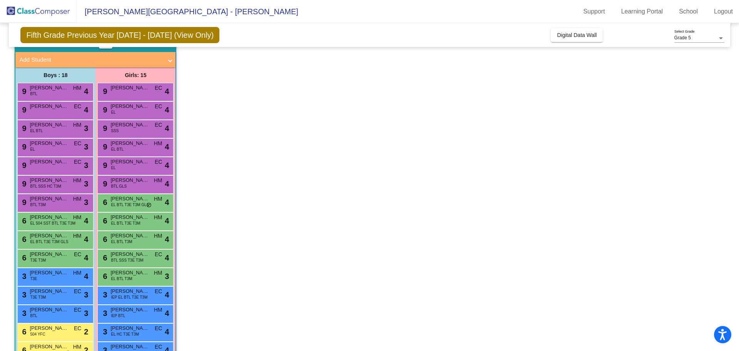
scroll to position [79, 0]
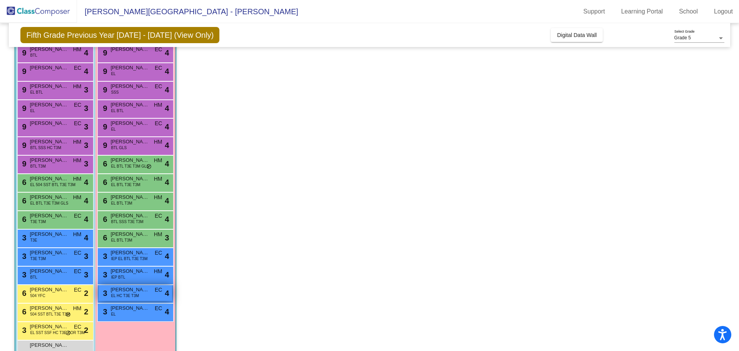
click at [142, 288] on span "Lesly Melendez Rodriguez" at bounding box center [130, 290] width 39 height 8
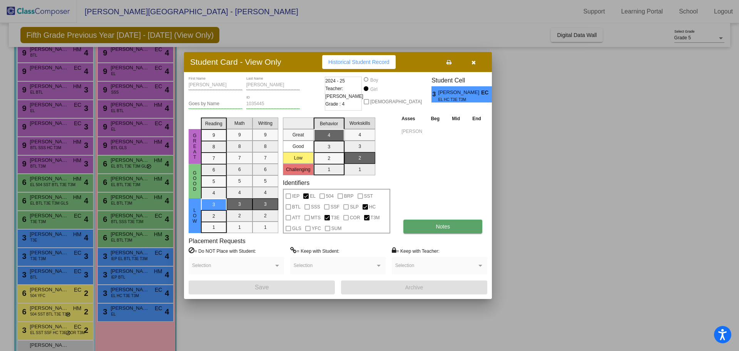
click at [439, 228] on span "Notes" at bounding box center [443, 226] width 14 height 6
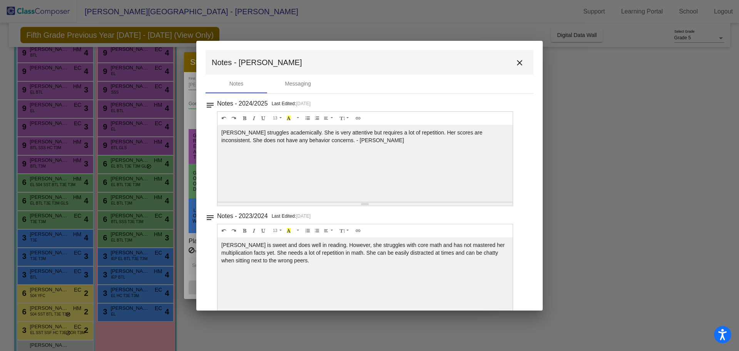
click at [521, 53] on mat-toolbar "Notes - Lesly close" at bounding box center [370, 62] width 328 height 25
click at [522, 55] on mat-toolbar "Notes - Lesly close" at bounding box center [370, 62] width 328 height 25
click at [519, 57] on button "close" at bounding box center [519, 62] width 15 height 15
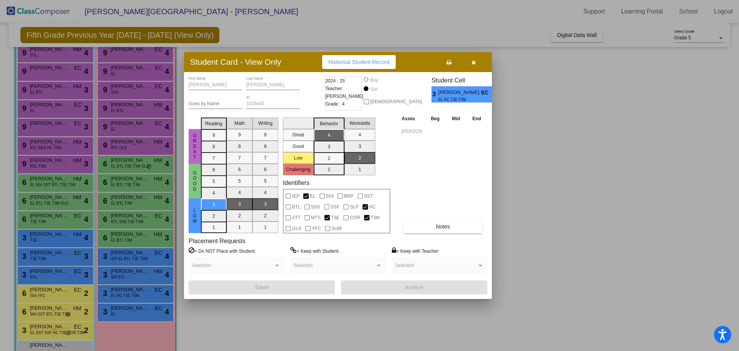
click at [485, 59] on button "button" at bounding box center [473, 62] width 25 height 14
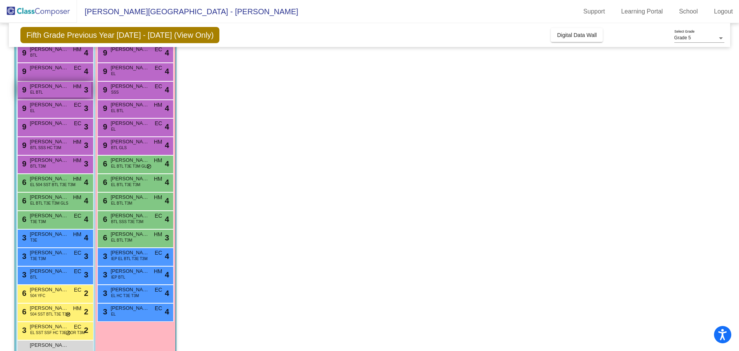
click at [50, 94] on div "9 Aaron Pacheco EL BTL HM lock do_not_disturb_alt 3" at bounding box center [55, 90] width 74 height 16
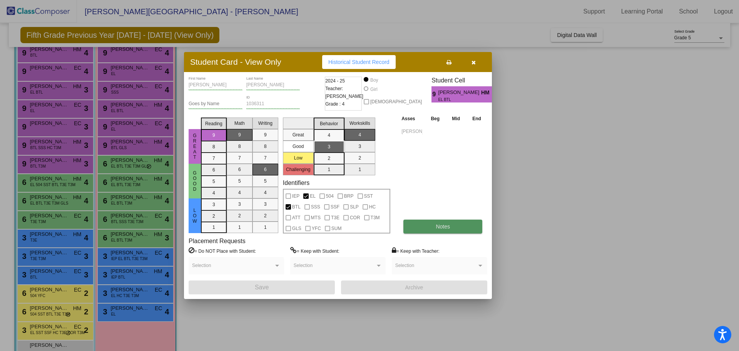
click at [448, 221] on button "Notes" at bounding box center [443, 227] width 79 height 14
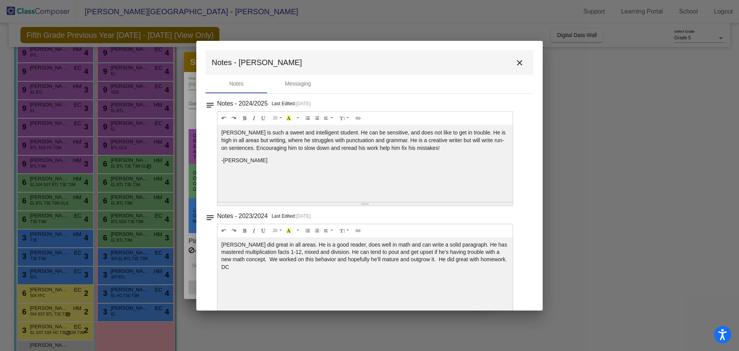
click at [514, 69] on button "close" at bounding box center [519, 62] width 15 height 15
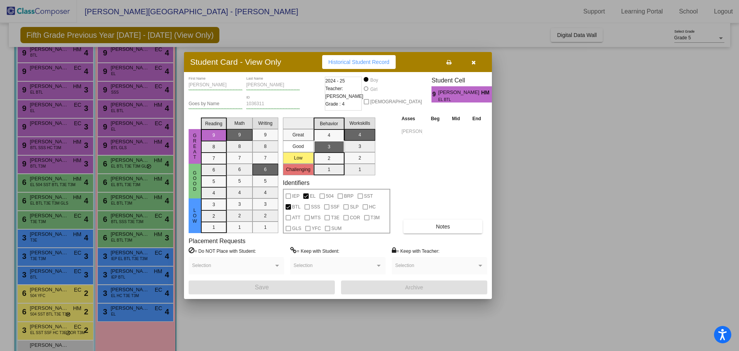
click at [471, 62] on button "button" at bounding box center [473, 62] width 25 height 14
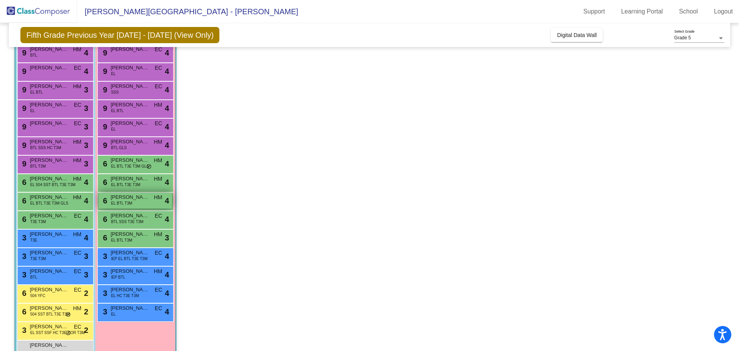
click at [137, 206] on div "6 Prabhleen Pannu EL BTL T3M HM lock do_not_disturb_alt 4" at bounding box center [136, 201] width 74 height 16
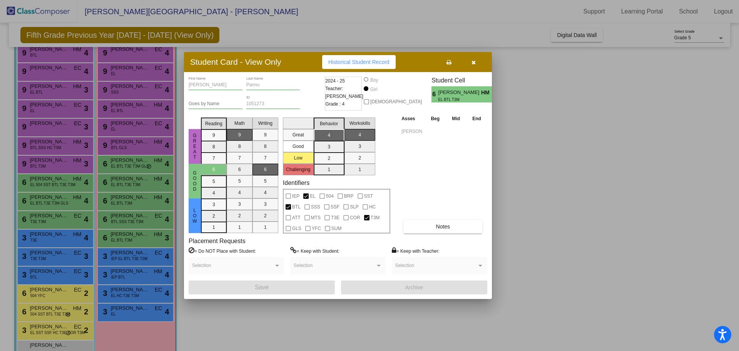
click at [480, 67] on button "button" at bounding box center [473, 62] width 25 height 14
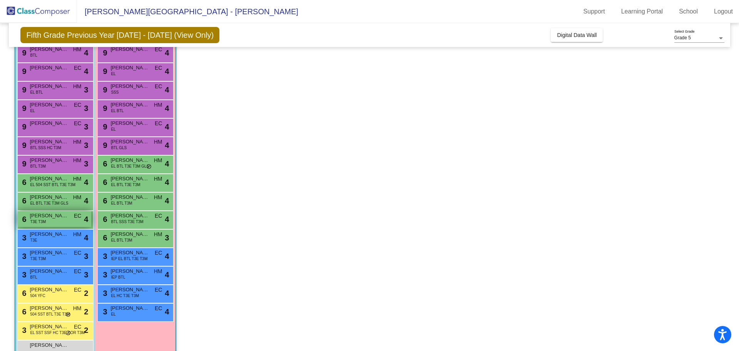
click at [63, 219] on span "Yahir Sanchez" at bounding box center [49, 216] width 39 height 8
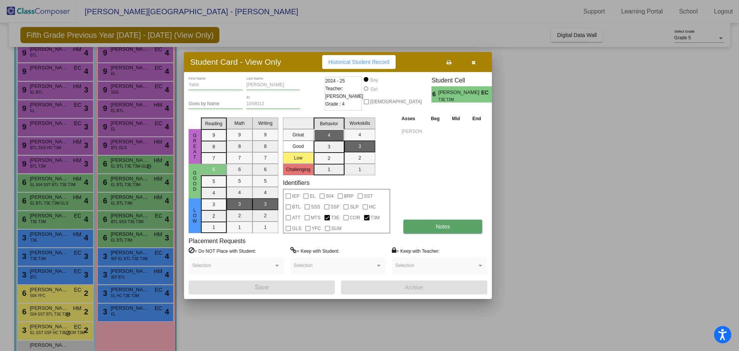
click at [446, 228] on span "Notes" at bounding box center [443, 226] width 14 height 6
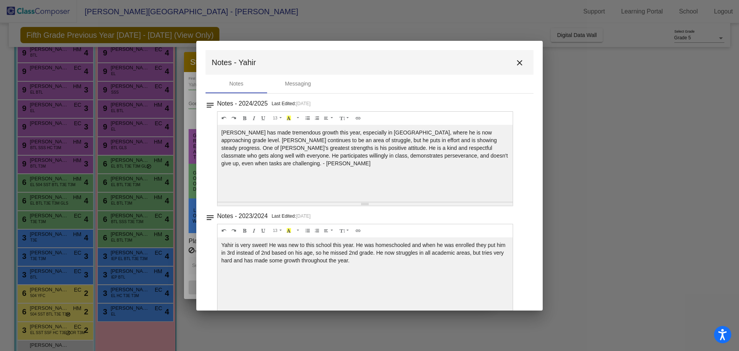
click at [515, 65] on mat-icon "close" at bounding box center [519, 62] width 9 height 9
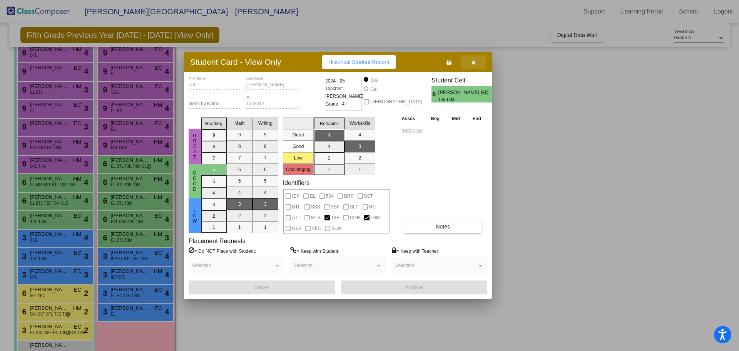
click at [476, 67] on button "button" at bounding box center [473, 62] width 25 height 14
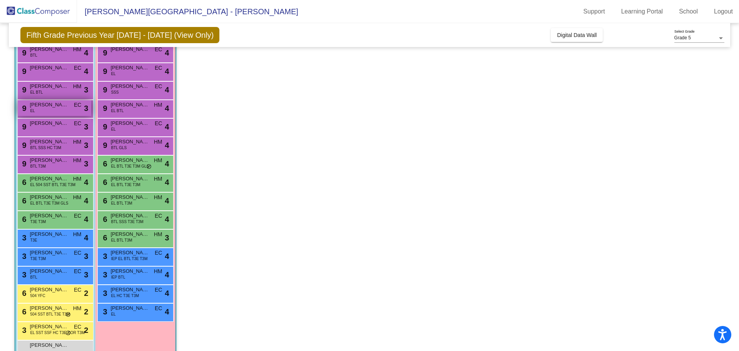
click at [55, 107] on span "Angel Yepez Rios" at bounding box center [49, 105] width 39 height 8
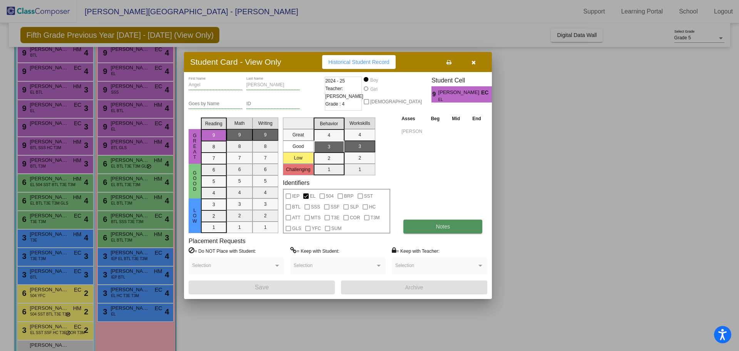
click at [422, 228] on button "Notes" at bounding box center [443, 227] width 79 height 14
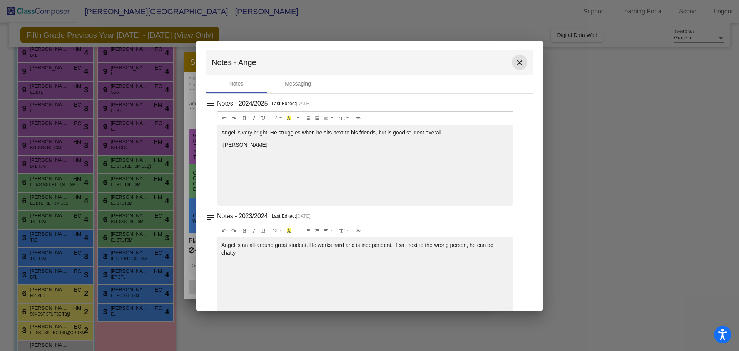
click at [519, 63] on mat-icon "close" at bounding box center [519, 62] width 9 height 9
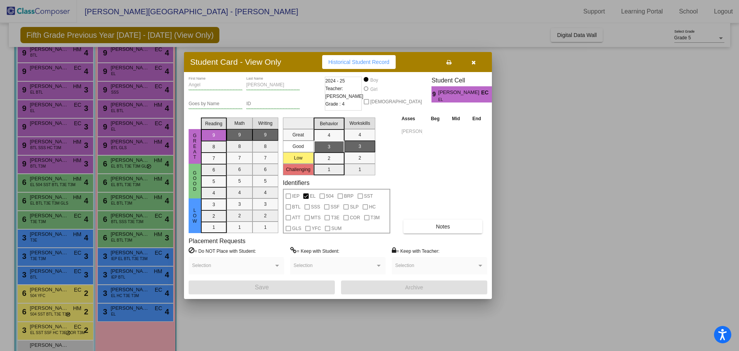
click at [474, 63] on icon "button" at bounding box center [474, 62] width 4 height 5
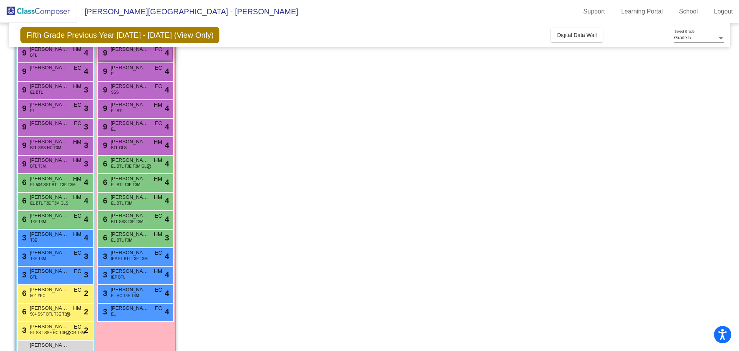
scroll to position [117, 0]
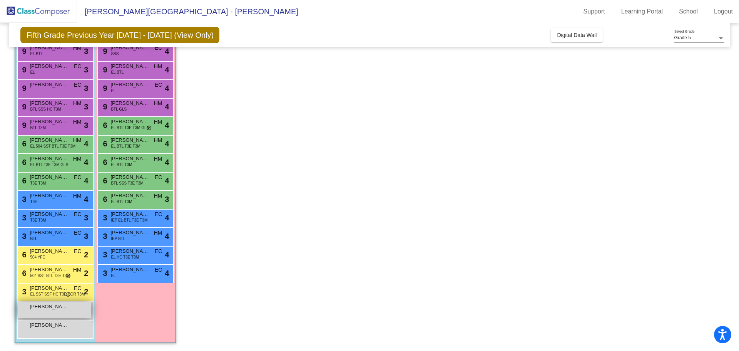
click at [54, 315] on div "Alexa Lorenzo Sierra lock do_not_disturb_alt" at bounding box center [55, 310] width 74 height 16
click at [32, 325] on span "Juan Mendoza" at bounding box center [49, 325] width 39 height 8
click at [49, 231] on span "Nehemiah Lopez" at bounding box center [49, 233] width 39 height 8
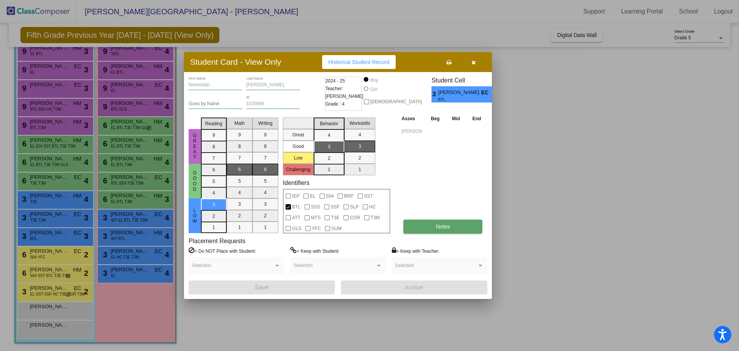
click at [452, 229] on button "Notes" at bounding box center [443, 227] width 79 height 14
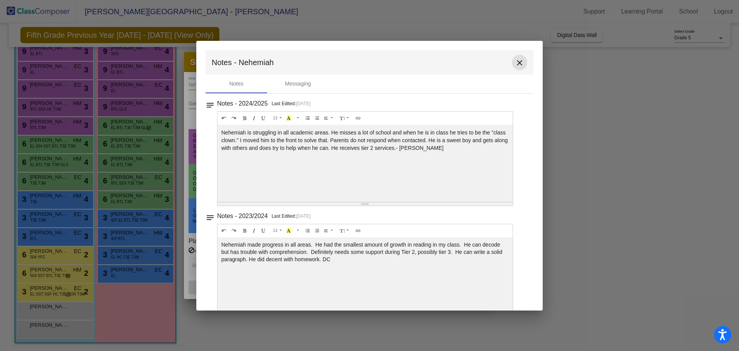
click at [520, 66] on mat-icon "close" at bounding box center [519, 62] width 9 height 9
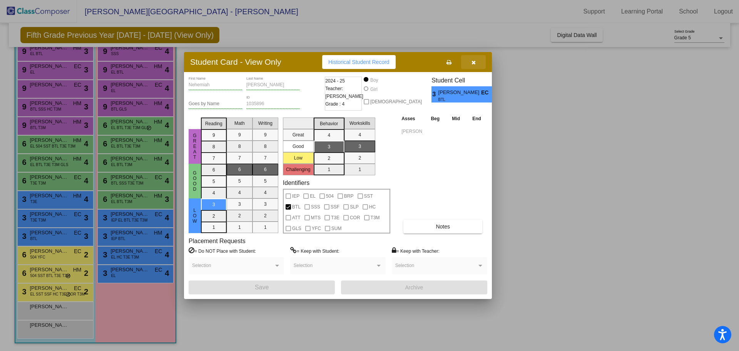
click at [478, 61] on button "button" at bounding box center [473, 62] width 25 height 14
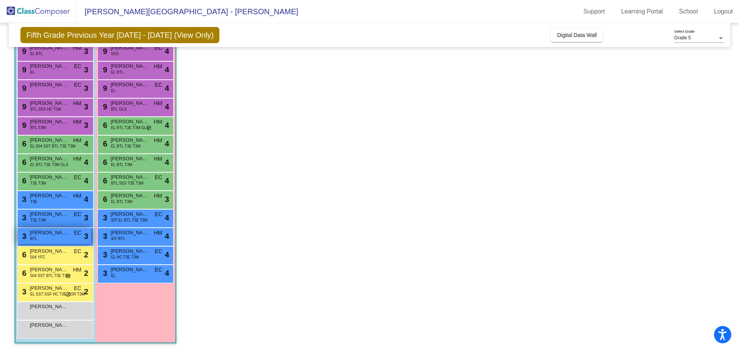
scroll to position [79, 0]
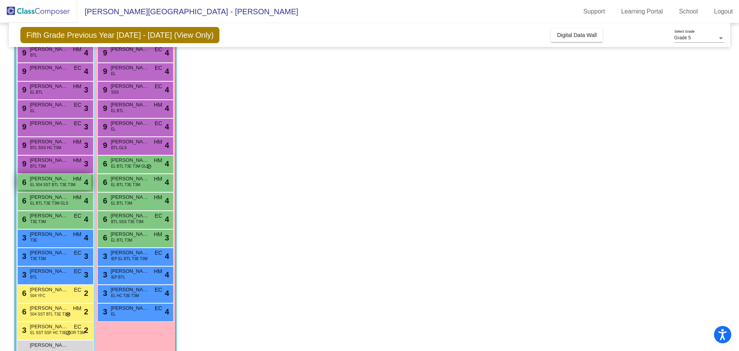
click at [53, 186] on span "EL 504 SST BTL T3E T3M" at bounding box center [52, 185] width 45 height 6
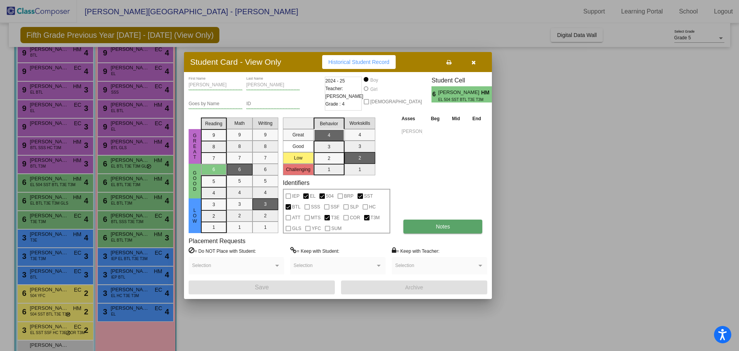
click at [439, 228] on span "Notes" at bounding box center [443, 226] width 14 height 6
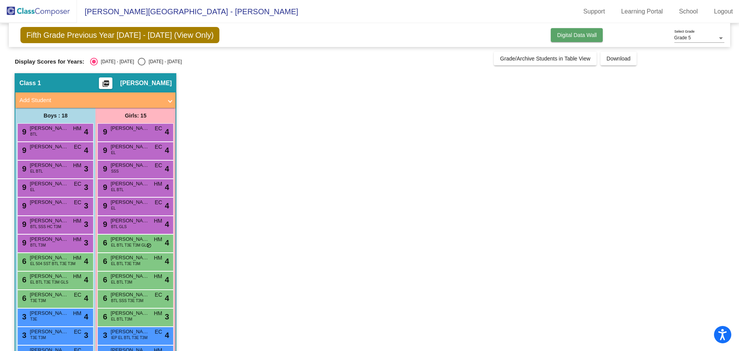
click at [569, 33] on span "Digital Data Wall" at bounding box center [577, 35] width 40 height 6
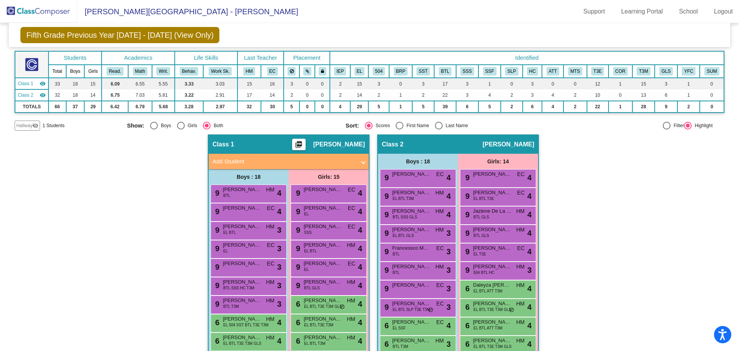
scroll to position [77, 0]
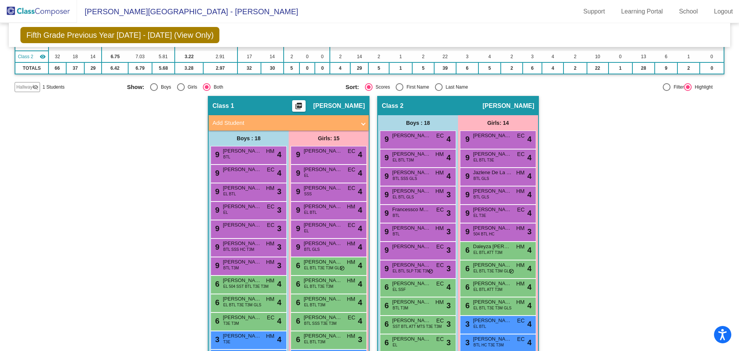
click at [614, 217] on div "Hallway - Hallway Class picture_as_pdf Add Student First Name Last Name Student…" at bounding box center [370, 293] width 710 height 395
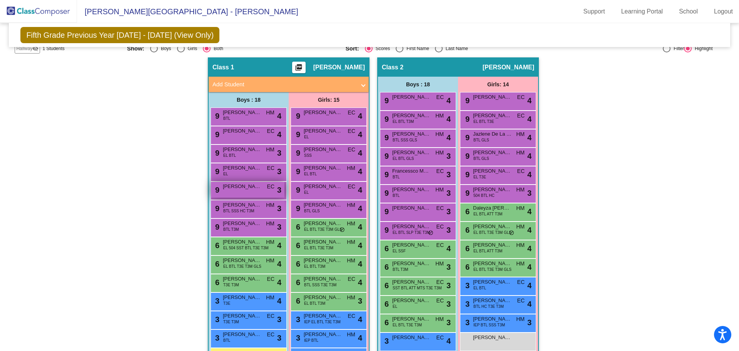
scroll to position [217, 0]
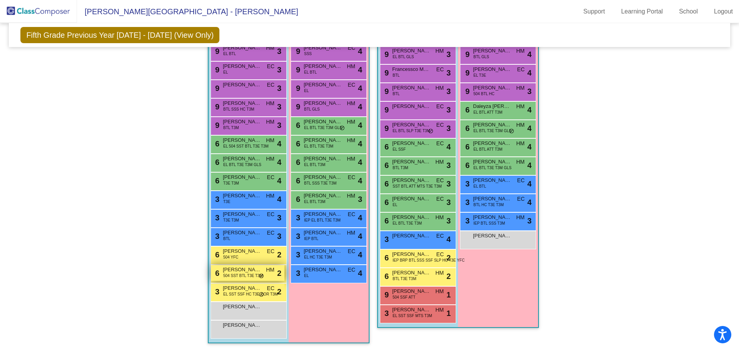
click at [244, 273] on span "504 SST BTL T3E T3M" at bounding box center [243, 276] width 40 height 6
